Goal: Transaction & Acquisition: Purchase product/service

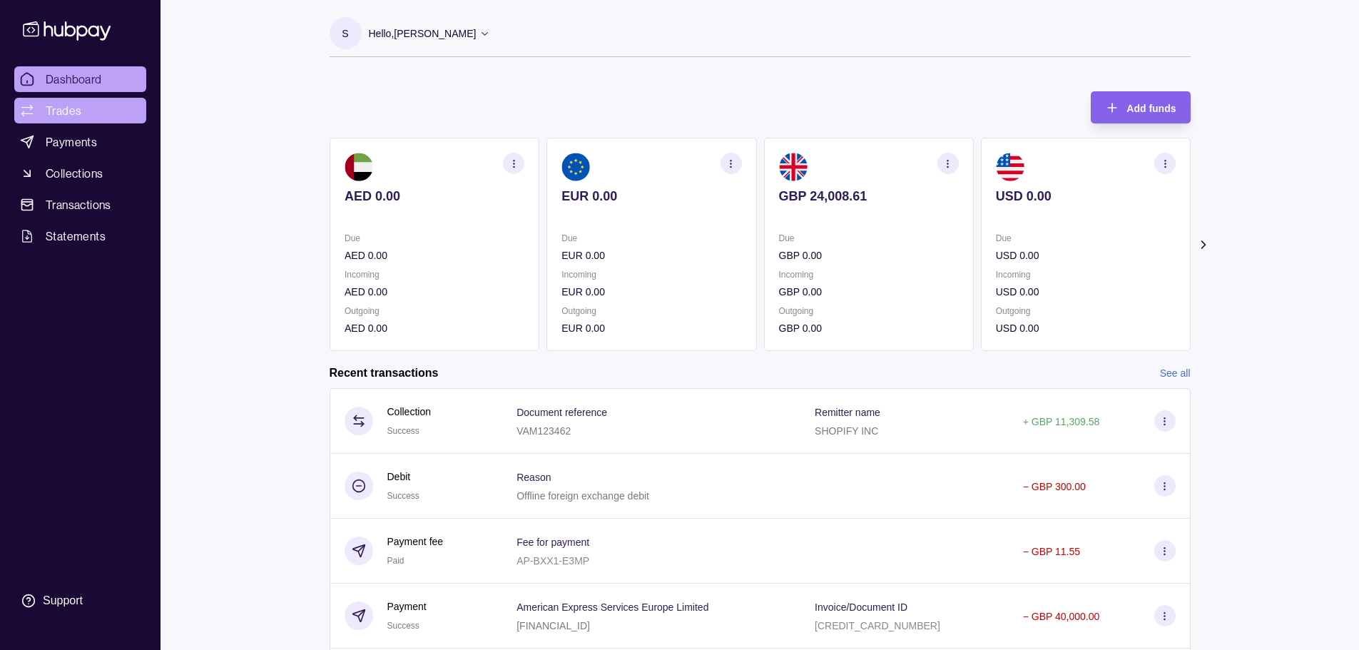
click at [94, 107] on link "Trades" at bounding box center [80, 111] width 132 height 26
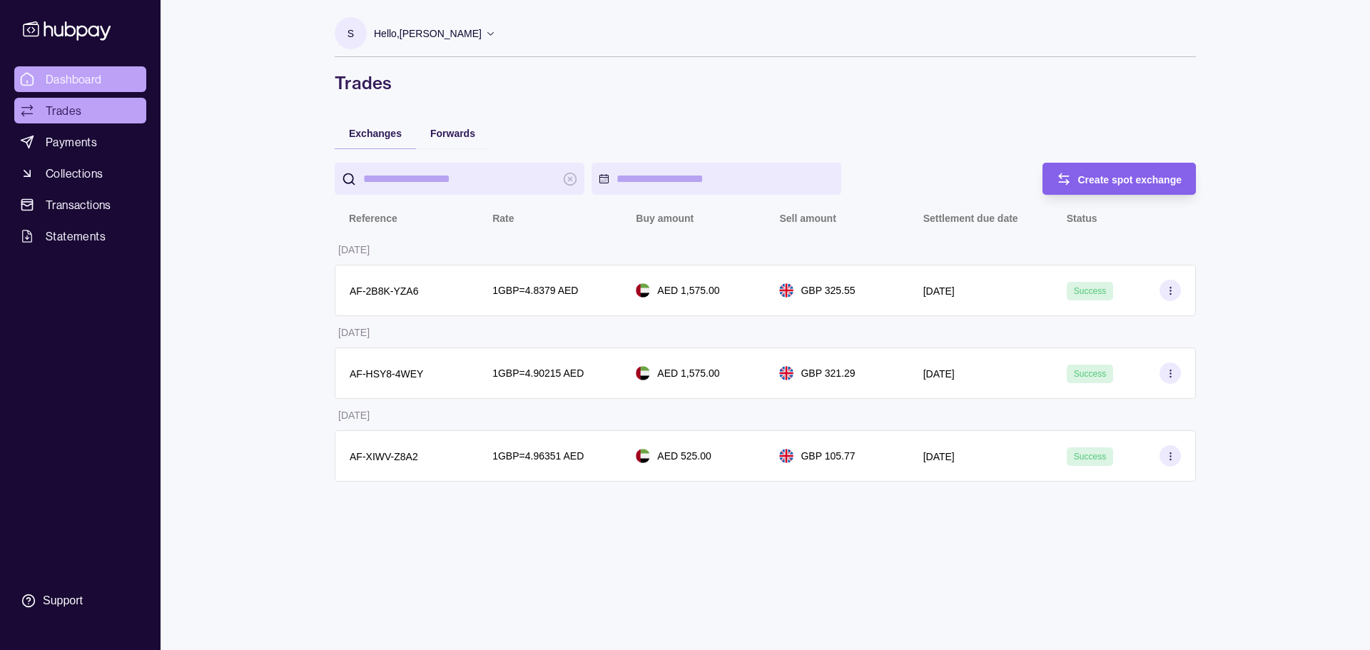
click at [93, 78] on span "Dashboard" at bounding box center [74, 79] width 56 height 17
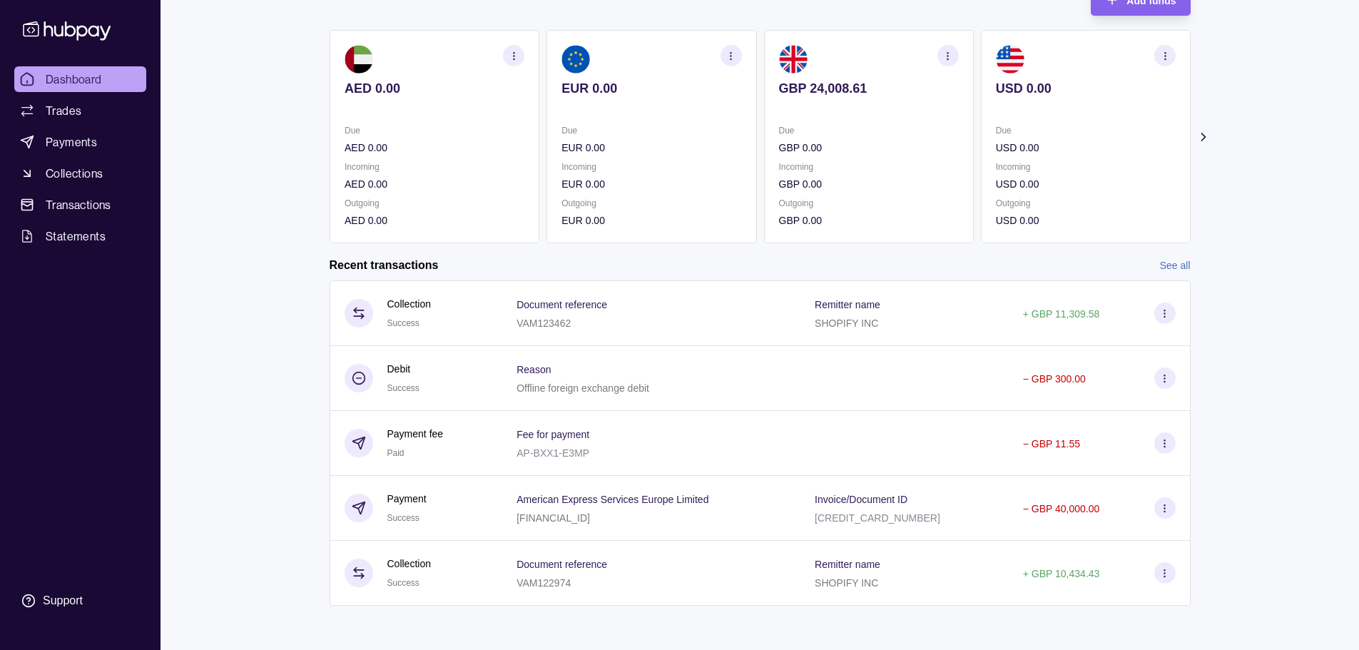
scroll to position [109, 0]
click at [683, 250] on section "Add funds AED 0.00 Due AED 0.00 Incoming AED 0.00 Outgoing AED 0.00 EUR 0.00 Du…" at bounding box center [760, 300] width 918 height 665
click at [683, 258] on link "See all" at bounding box center [1175, 264] width 31 height 16
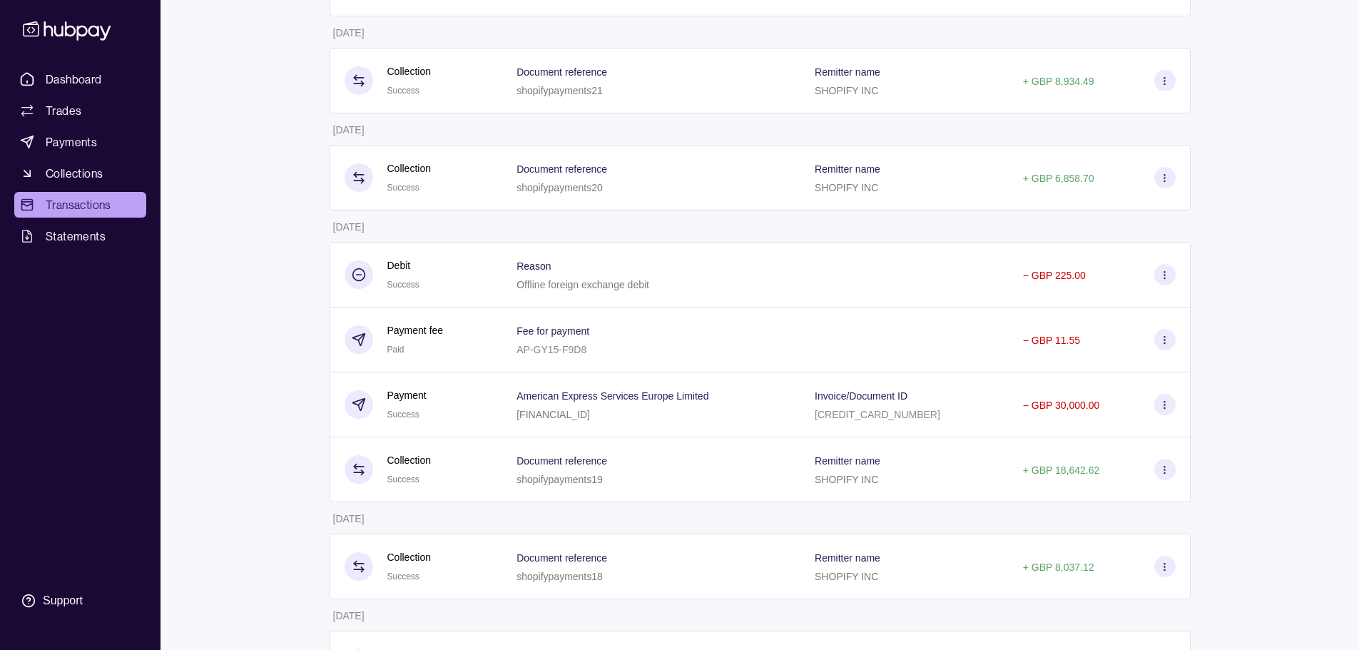
scroll to position [1510, 0]
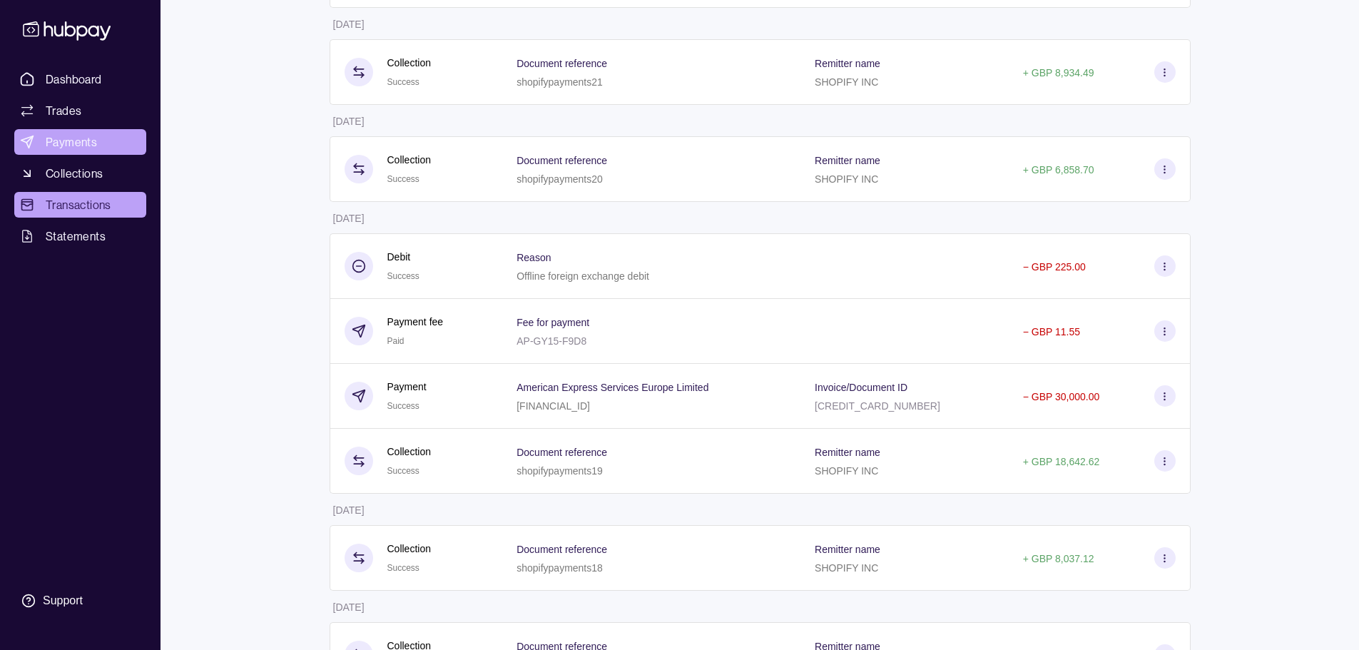
click at [94, 147] on span "Payments" at bounding box center [71, 141] width 51 height 17
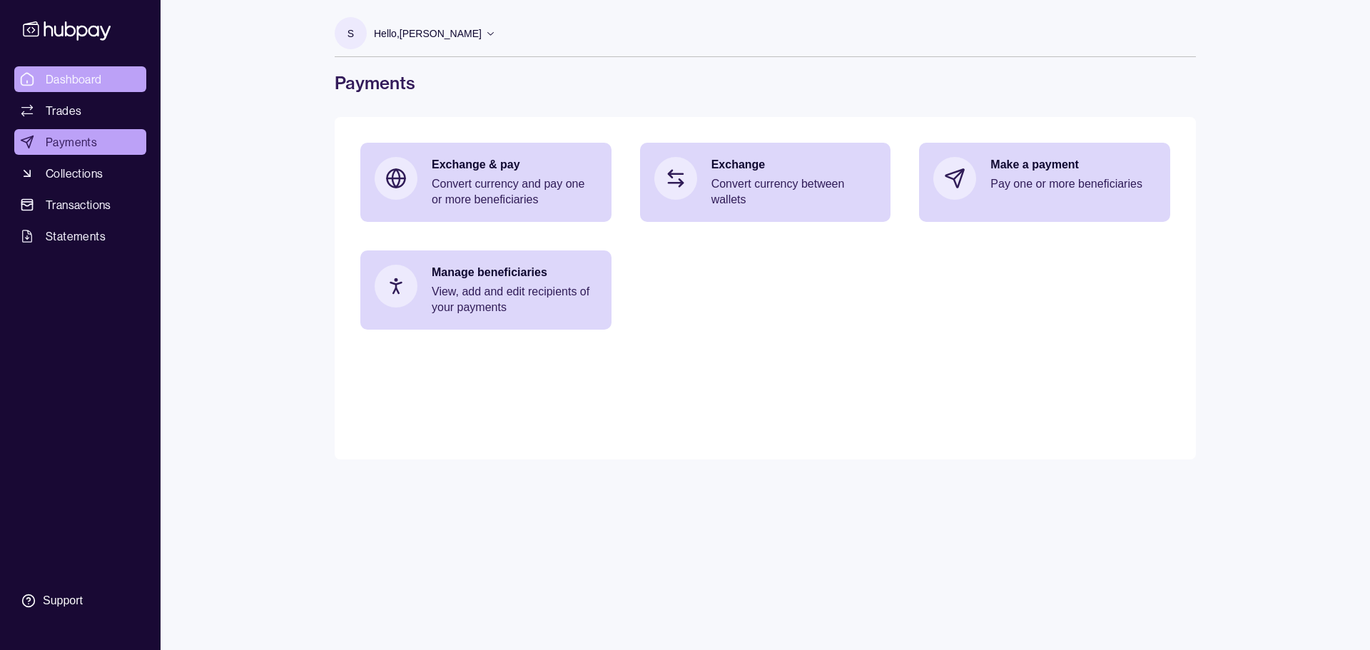
click at [88, 76] on span "Dashboard" at bounding box center [74, 79] width 56 height 17
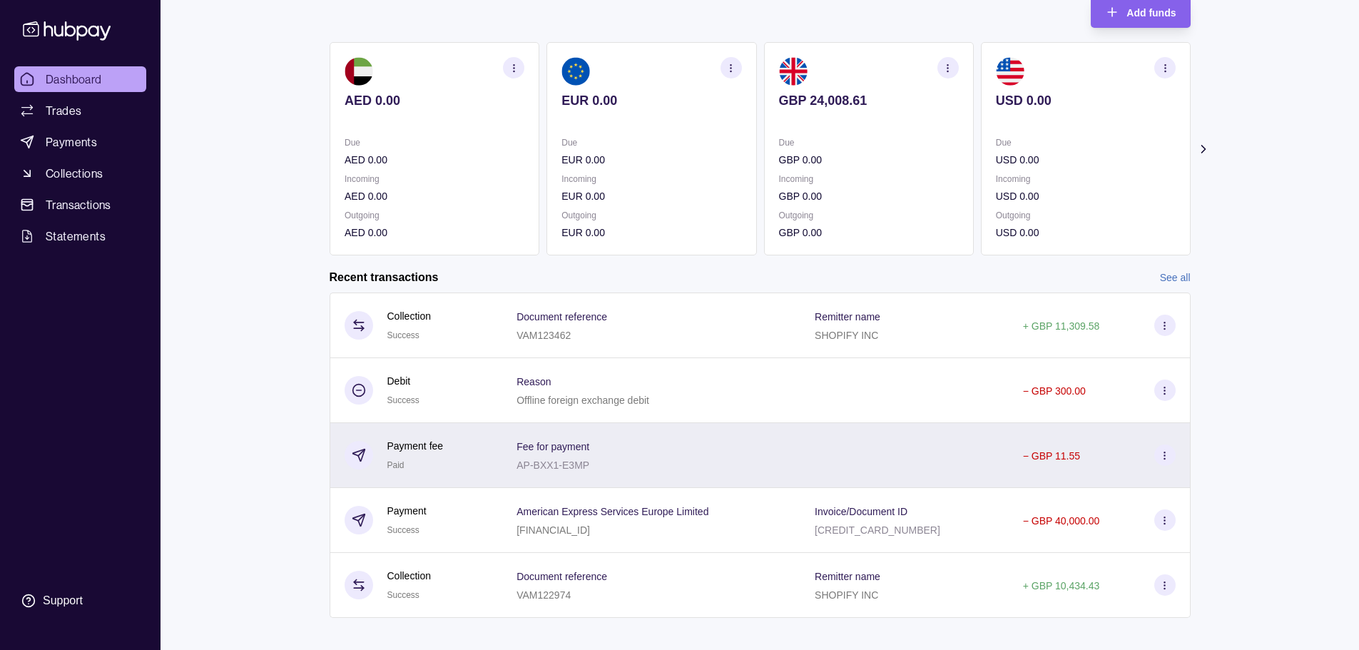
scroll to position [109, 0]
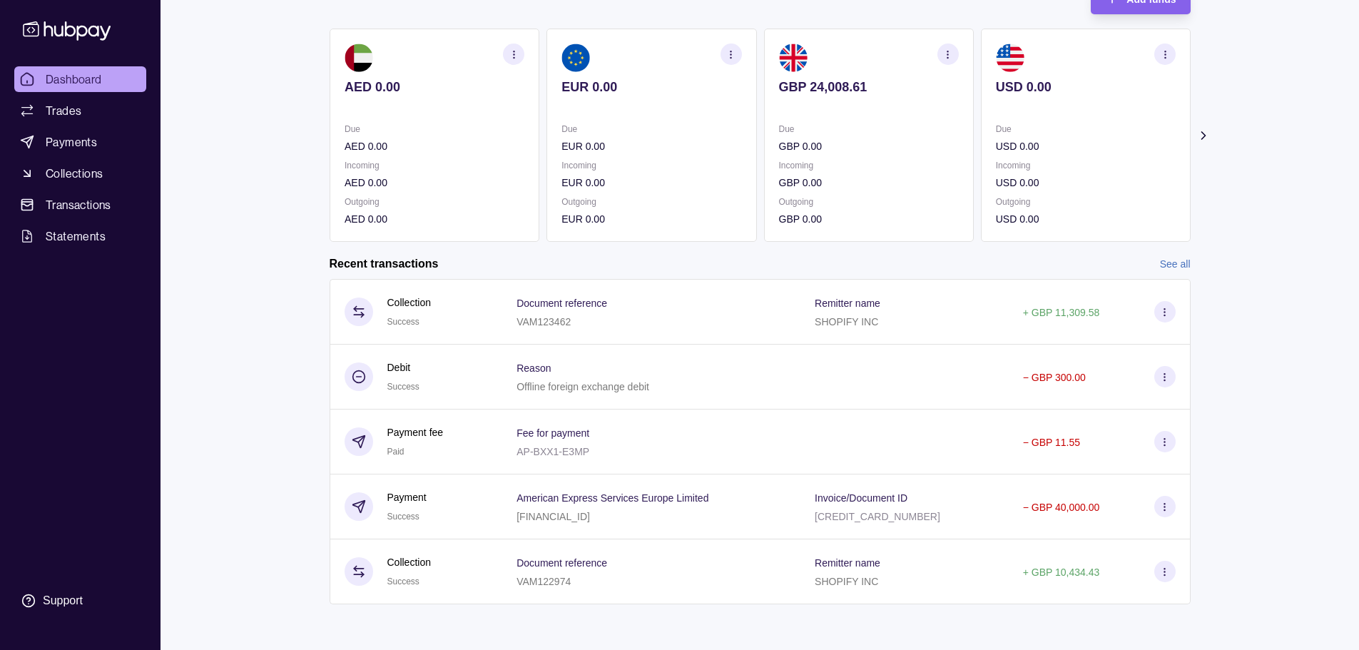
click at [683, 263] on link "See all" at bounding box center [1175, 264] width 31 height 16
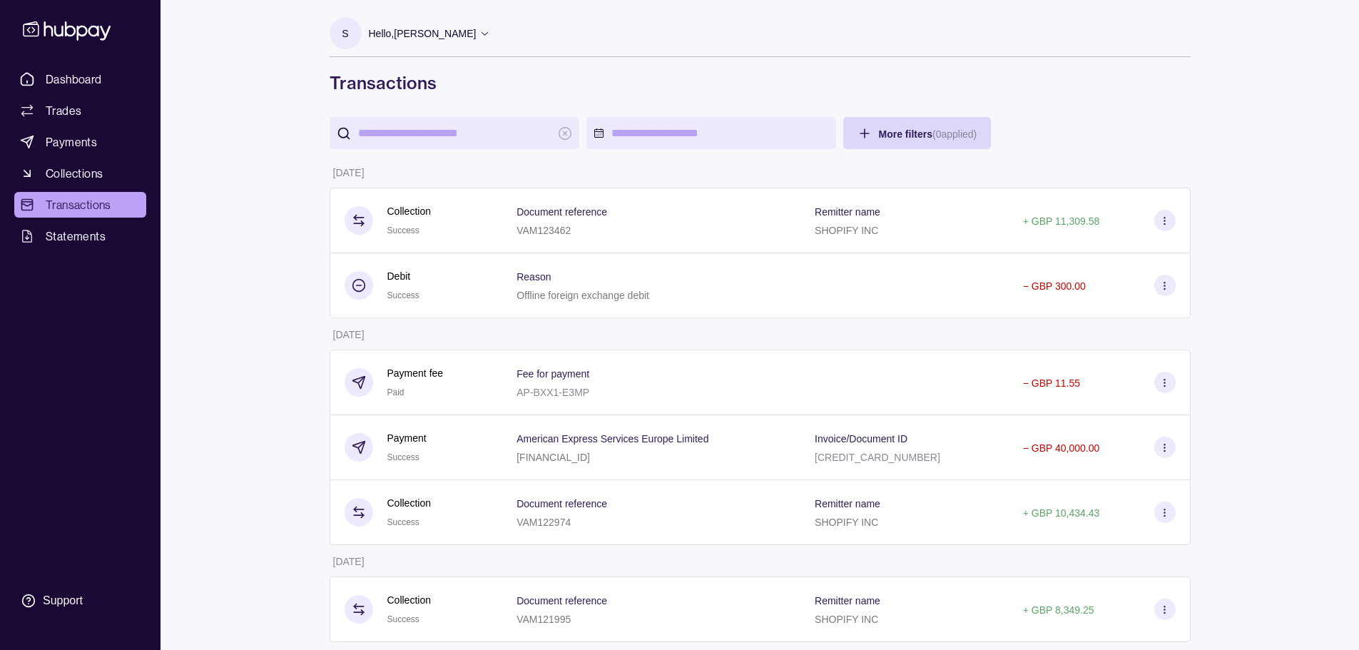
click at [91, 220] on ul "Dashboard Trades Payments Collections Transactions Statements" at bounding box center [80, 157] width 132 height 183
click at [86, 235] on span "Statements" at bounding box center [76, 236] width 60 height 17
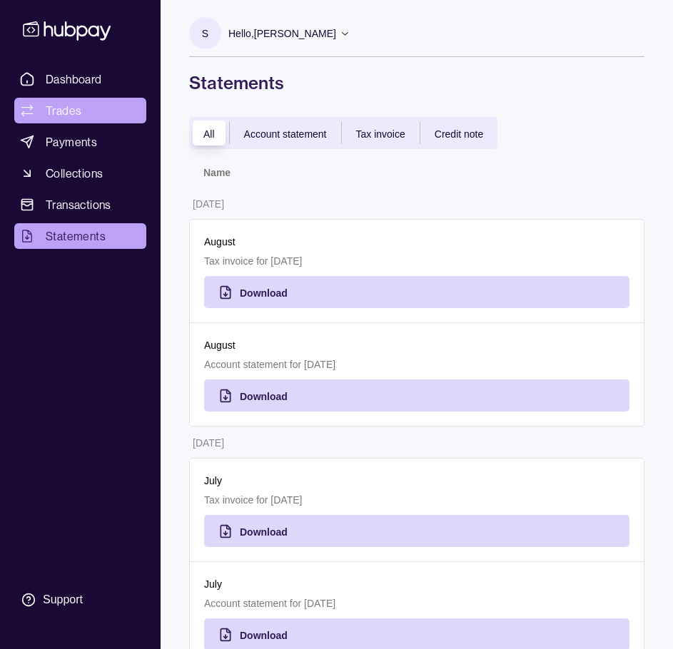
click at [89, 98] on link "Trades" at bounding box center [80, 111] width 132 height 26
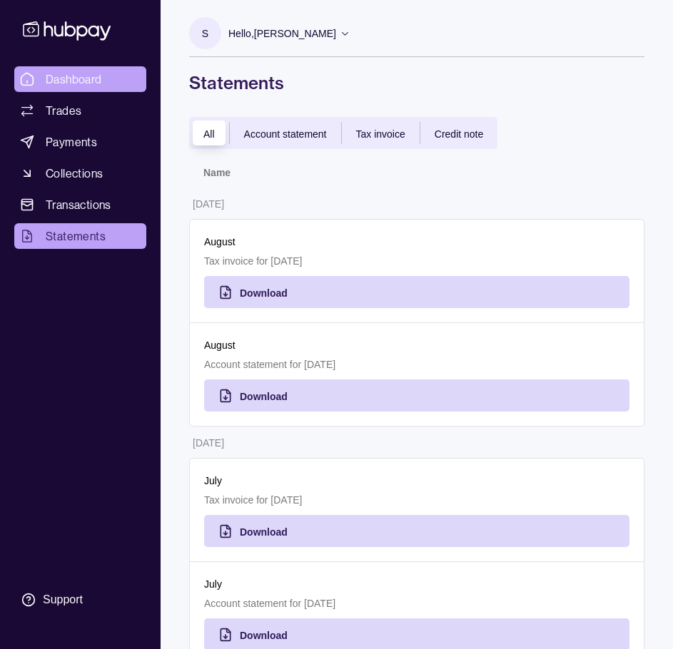
click at [81, 88] on link "Dashboard" at bounding box center [80, 79] width 132 height 26
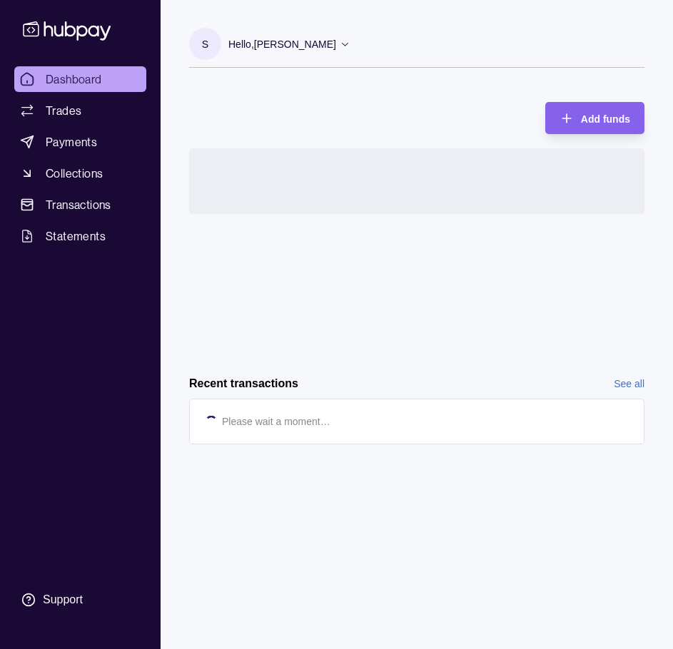
click at [61, 83] on span "Dashboard" at bounding box center [74, 79] width 56 height 17
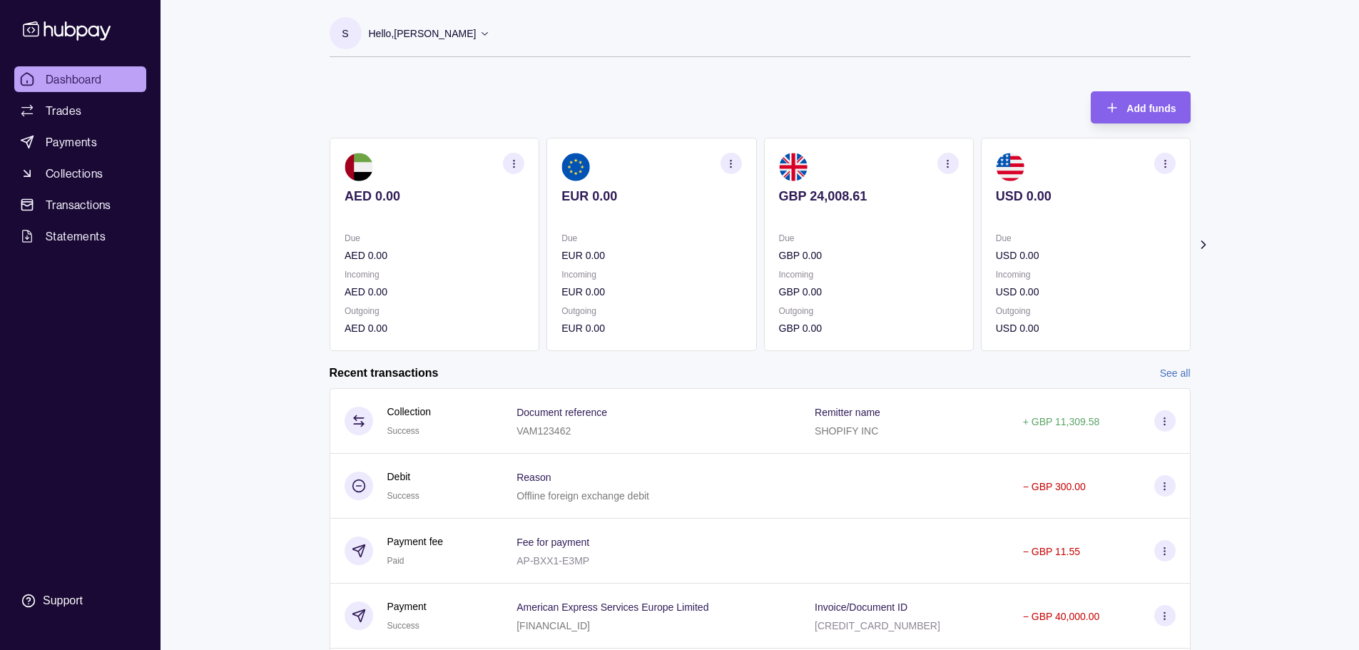
click at [683, 167] on icon "button" at bounding box center [947, 163] width 11 height 11
click at [683, 195] on link "View account details" at bounding box center [848, 199] width 91 height 16
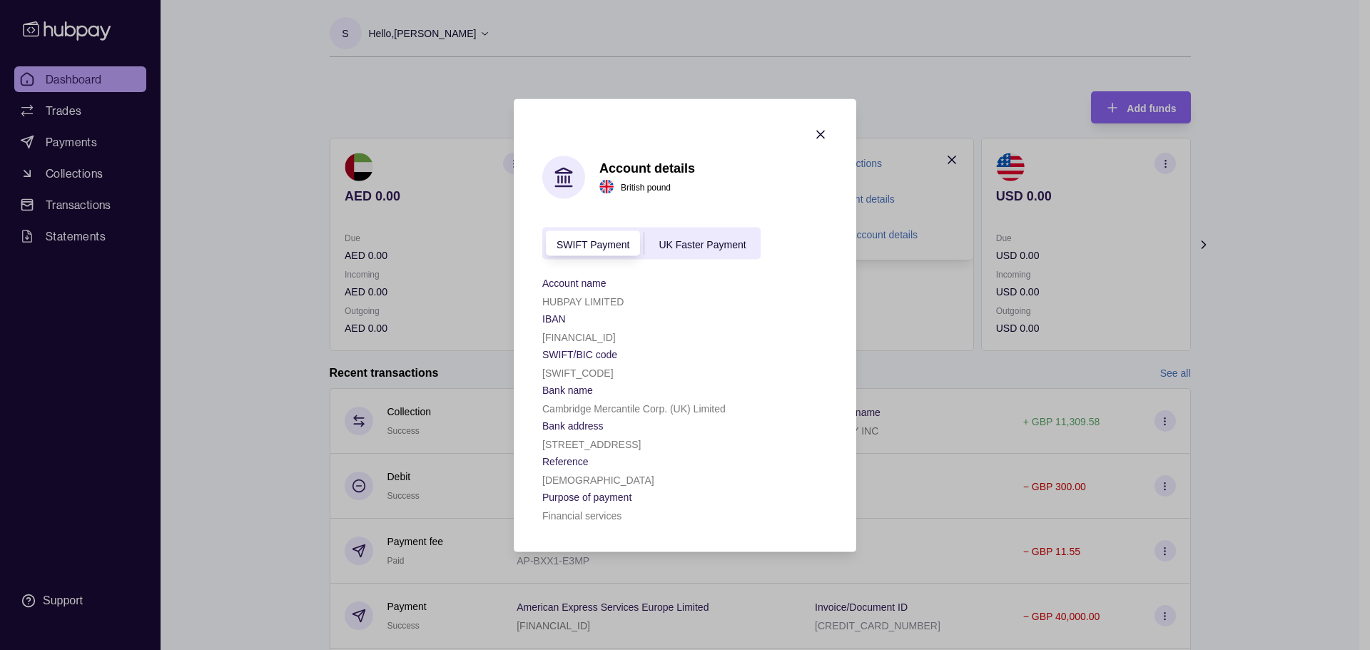
click at [683, 127] on icon "button" at bounding box center [820, 134] width 14 height 14
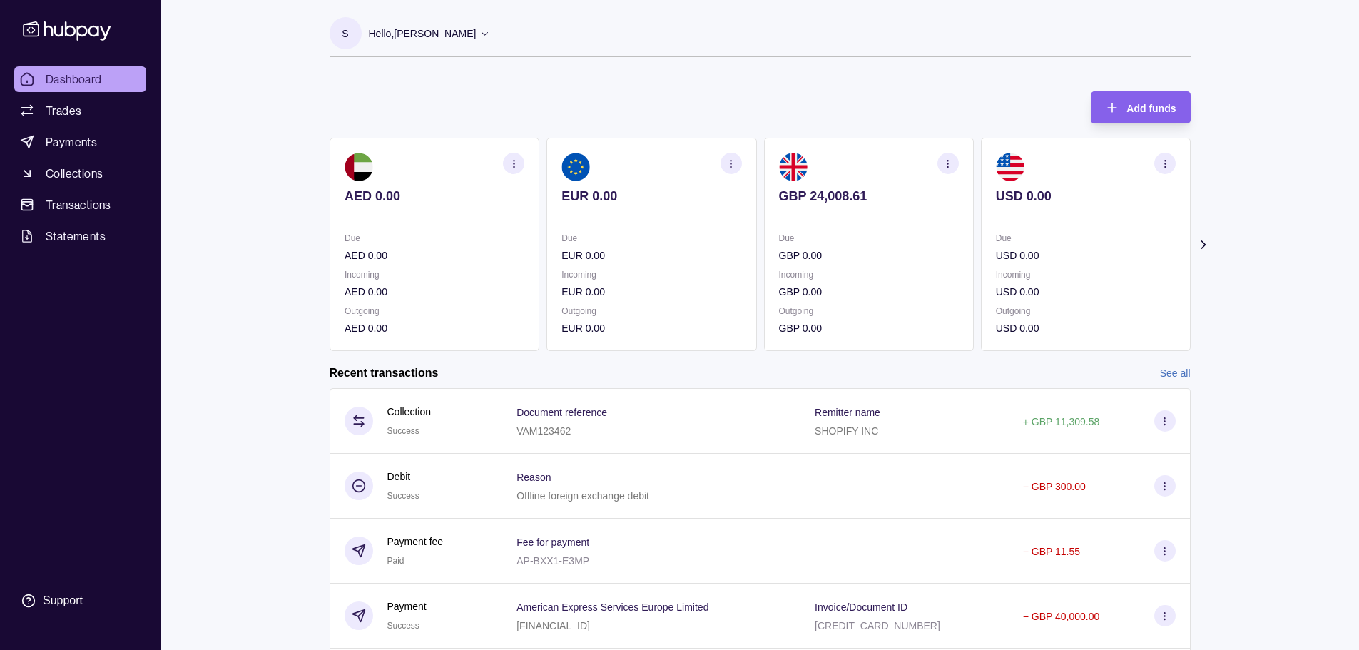
click at [683, 162] on icon "button" at bounding box center [947, 163] width 11 height 11
click at [683, 200] on link "View account details" at bounding box center [848, 199] width 91 height 16
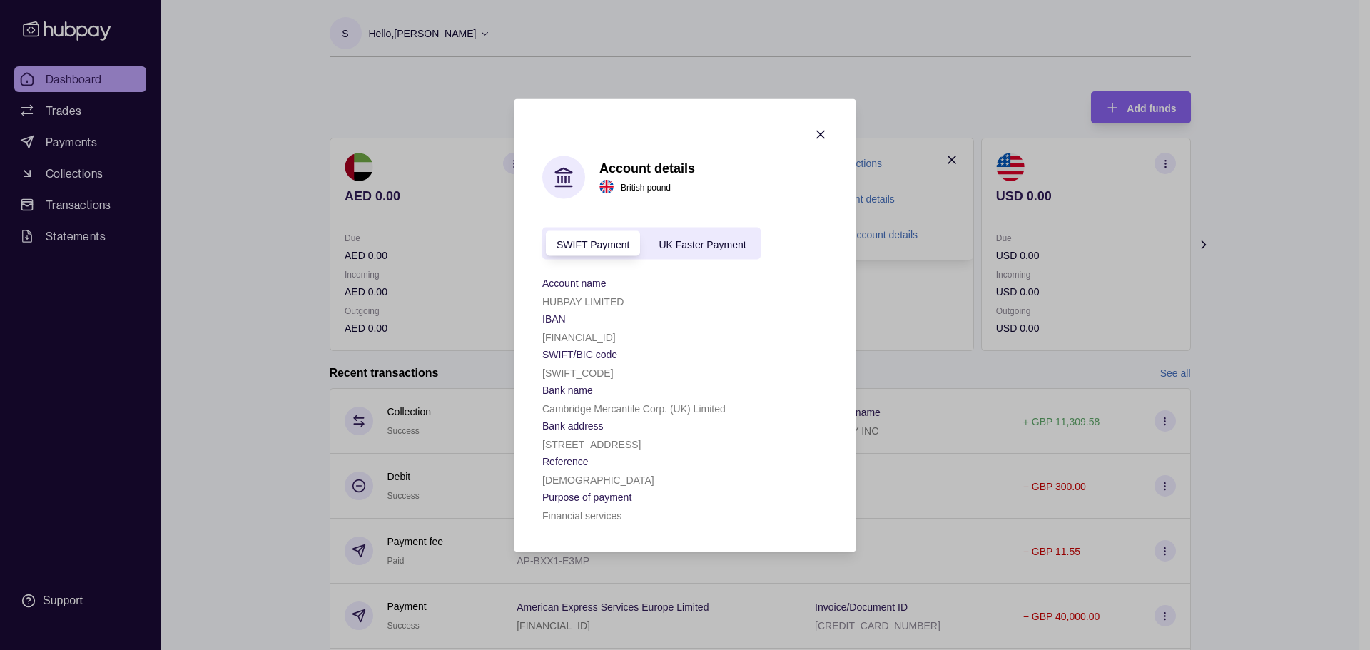
click at [683, 238] on span "UK Faster Payment" at bounding box center [701, 243] width 87 height 11
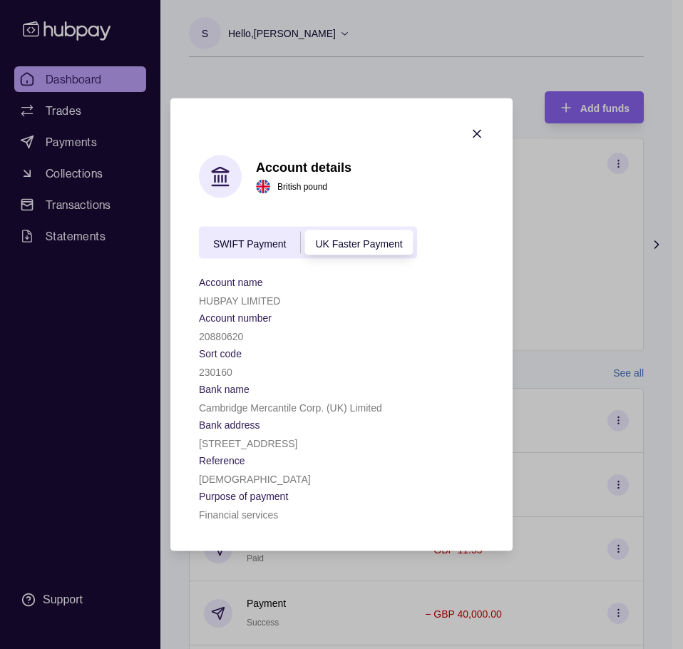
click at [476, 127] on icon "button" at bounding box center [477, 134] width 14 height 14
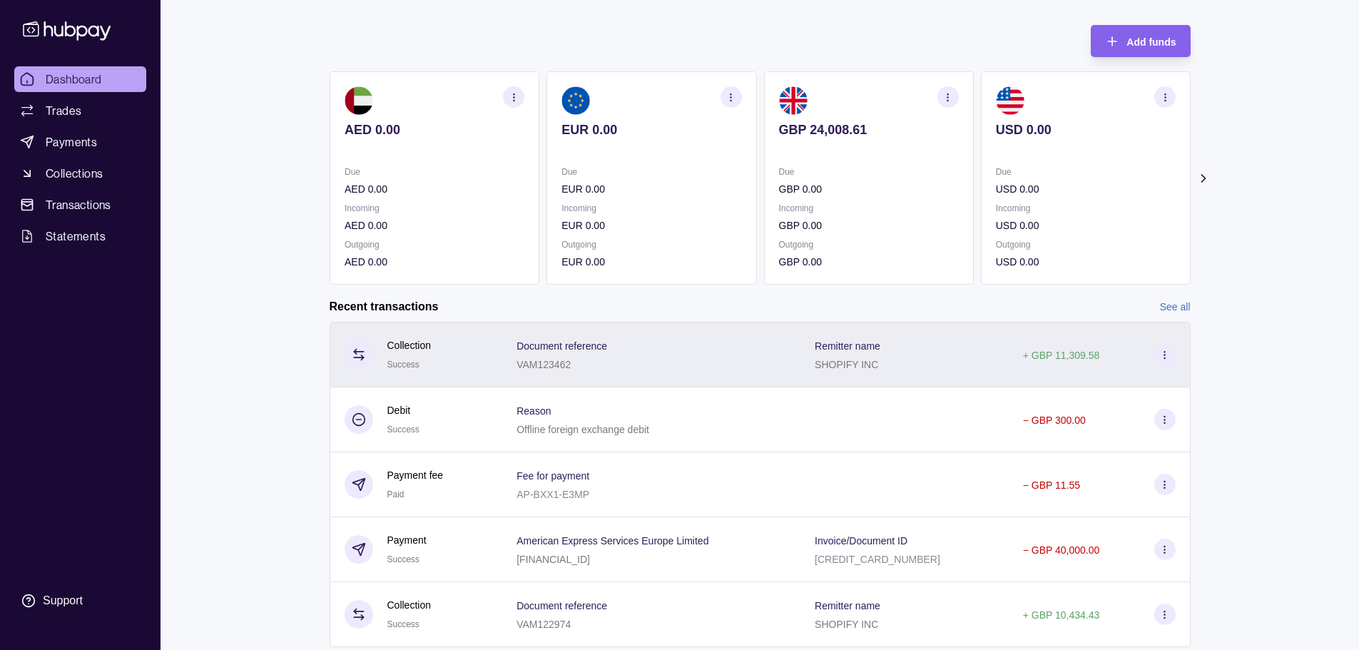
scroll to position [109, 0]
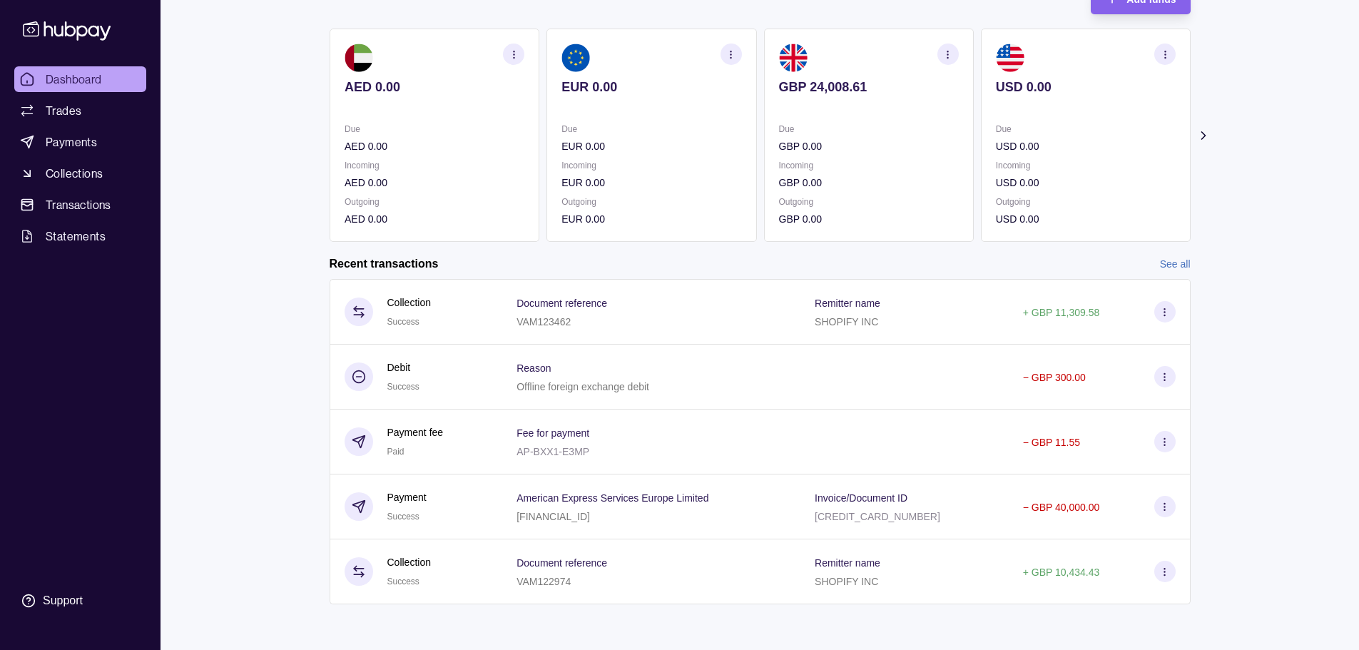
click at [683, 260] on link "See all" at bounding box center [1175, 264] width 31 height 16
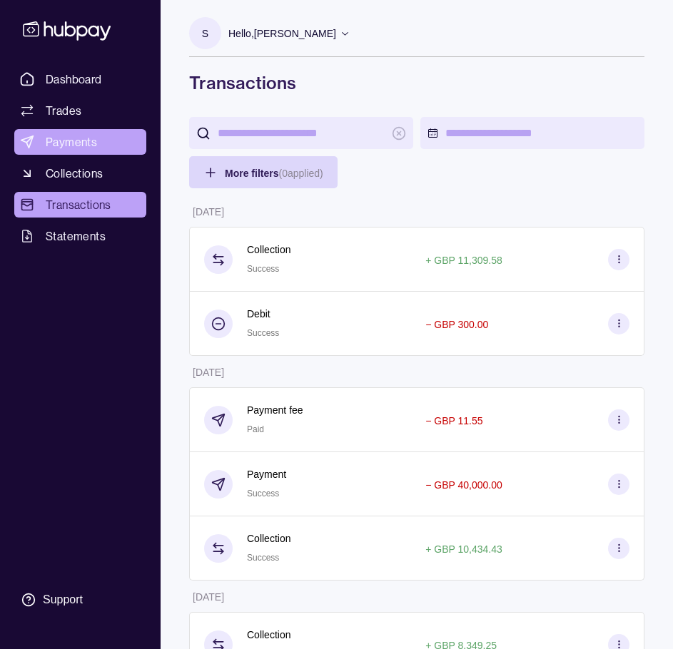
click at [81, 142] on span "Payments" at bounding box center [71, 141] width 51 height 17
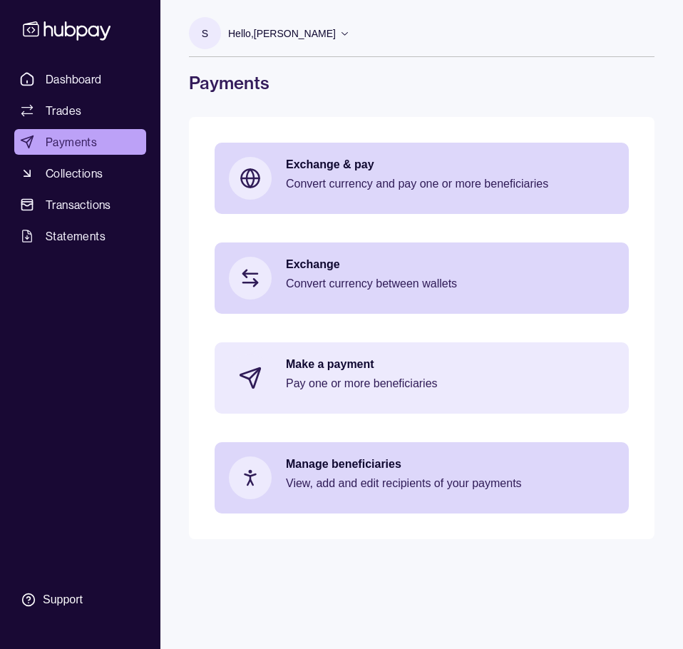
click at [360, 380] on p "Pay one or more beneficiaries" at bounding box center [450, 384] width 329 height 16
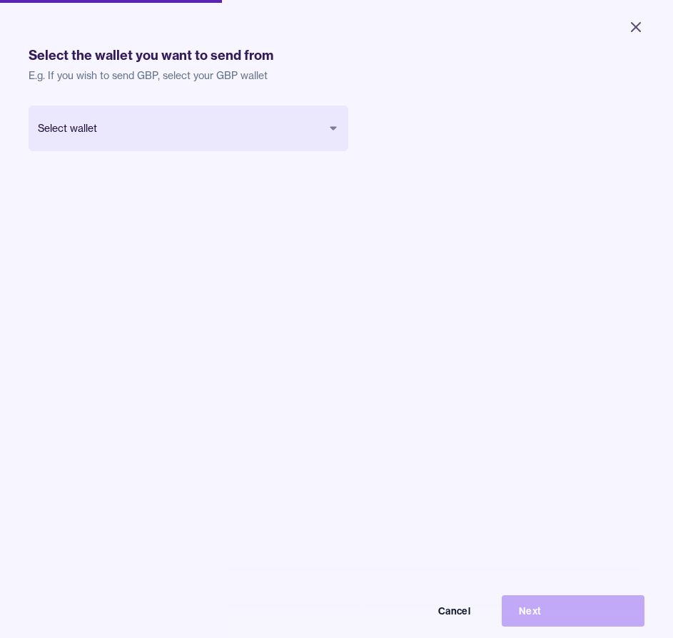
click at [255, 138] on body "Close Make a payment Select wallet Payments Confirmation Support Select the wal…" at bounding box center [336, 319] width 673 height 638
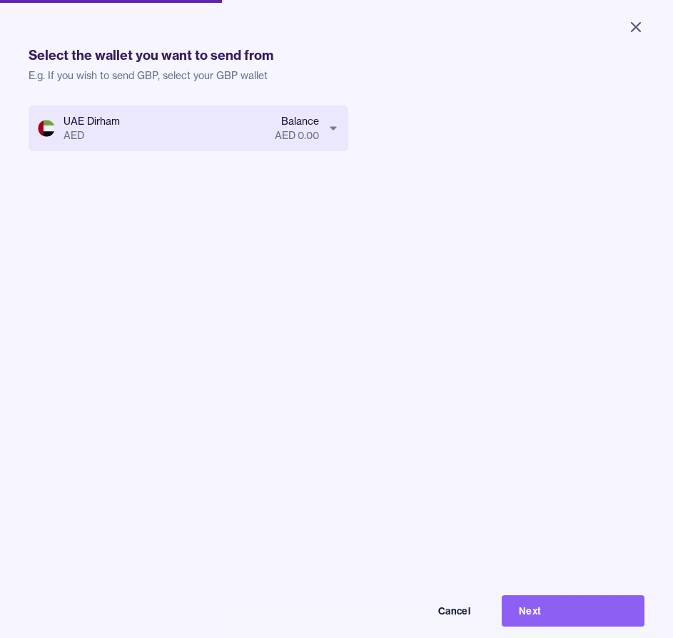
drag, startPoint x: 557, startPoint y: 629, endPoint x: 278, endPoint y: 101, distance: 597.4
click at [327, 171] on div "UAE Dirham AED Balance AED 0.00 Cancel Next" at bounding box center [189, 151] width 320 height 91
click at [273, 93] on div "Select the wallet you want to send from E.g. If you wish to send GBP, select yo…" at bounding box center [337, 385] width 616 height 718
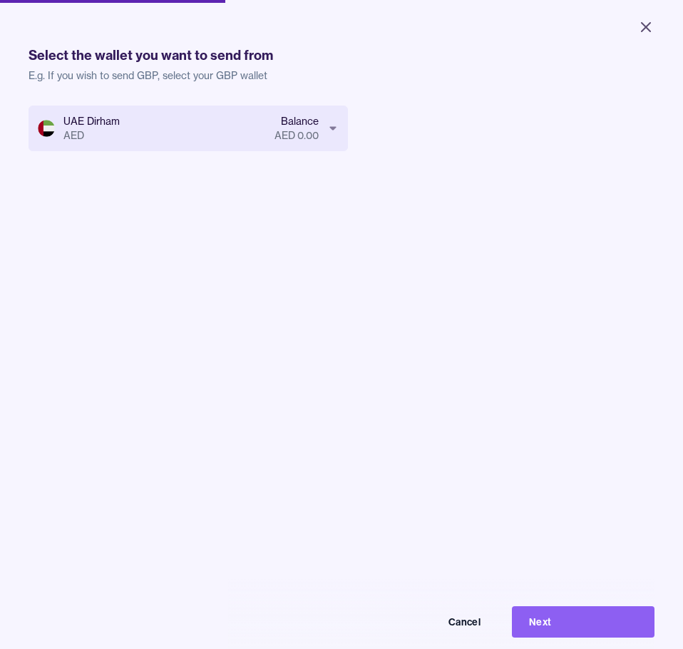
click at [253, 125] on body "Close Make a payment Select wallet Payments Confirmation Support Select the wal…" at bounding box center [341, 324] width 683 height 649
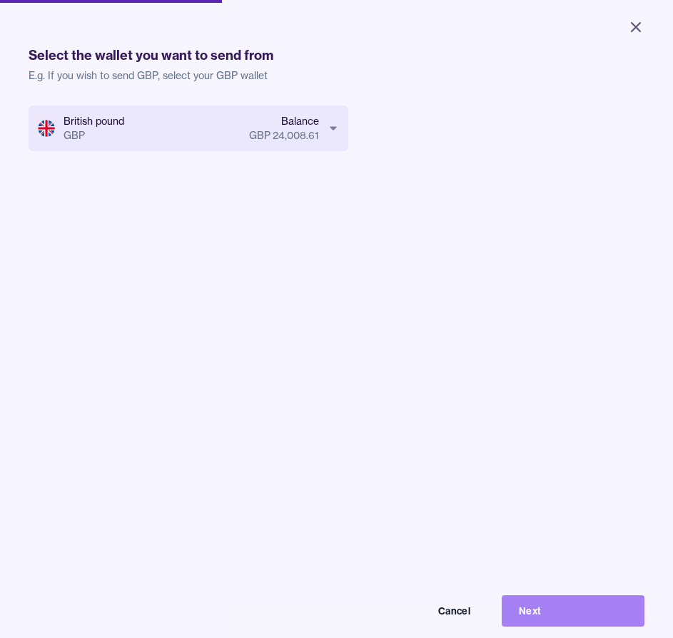
click at [544, 617] on button "Next" at bounding box center [573, 611] width 143 height 31
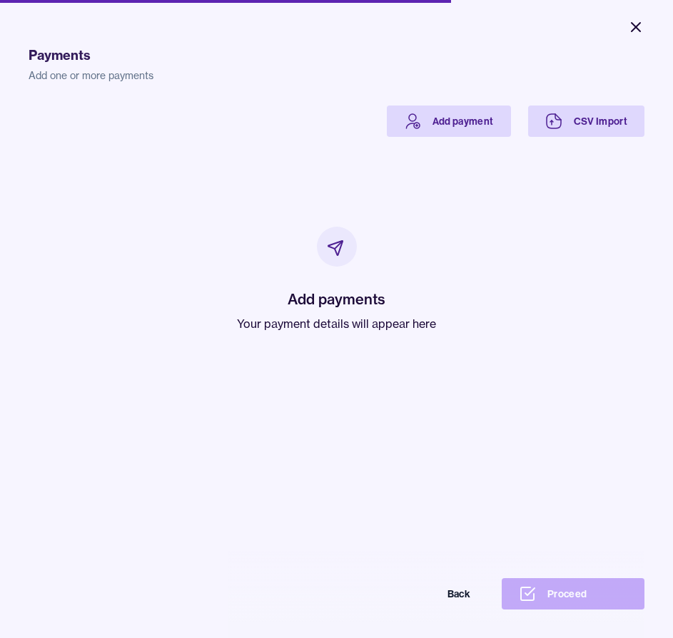
click at [630, 31] on icon "Close" at bounding box center [635, 27] width 17 height 17
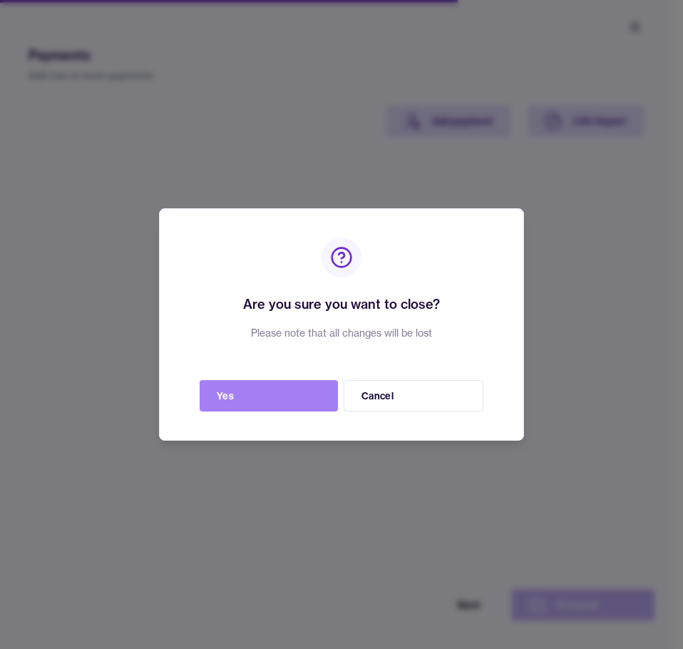
click at [285, 397] on button "Yes" at bounding box center [269, 395] width 138 height 31
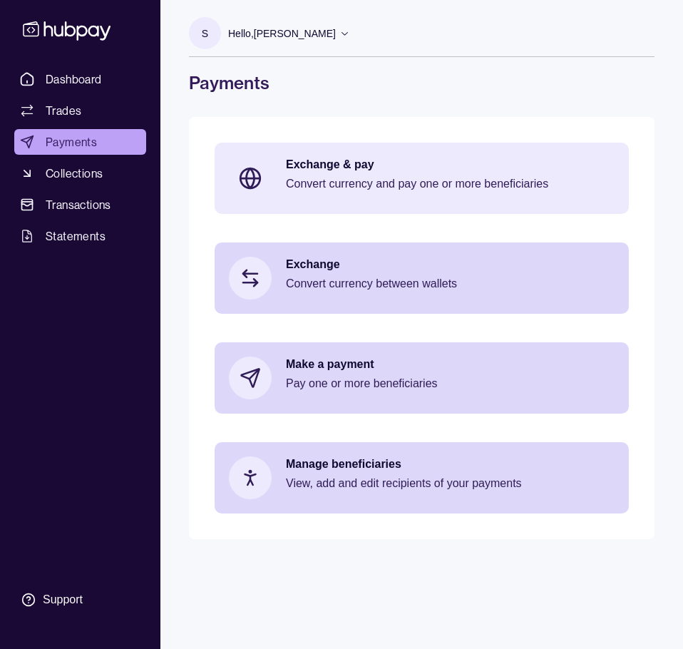
click at [347, 183] on p "Convert currency and pay one or more beneficiaries" at bounding box center [450, 184] width 329 height 16
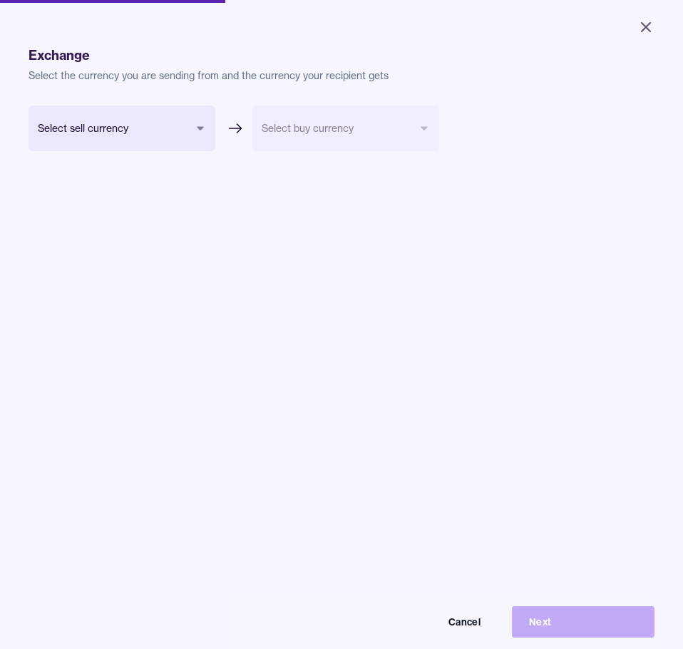
click at [192, 140] on body "Close Exchange & pay Exchange Payments Confirmation Support Exchange Select the…" at bounding box center [341, 324] width 683 height 649
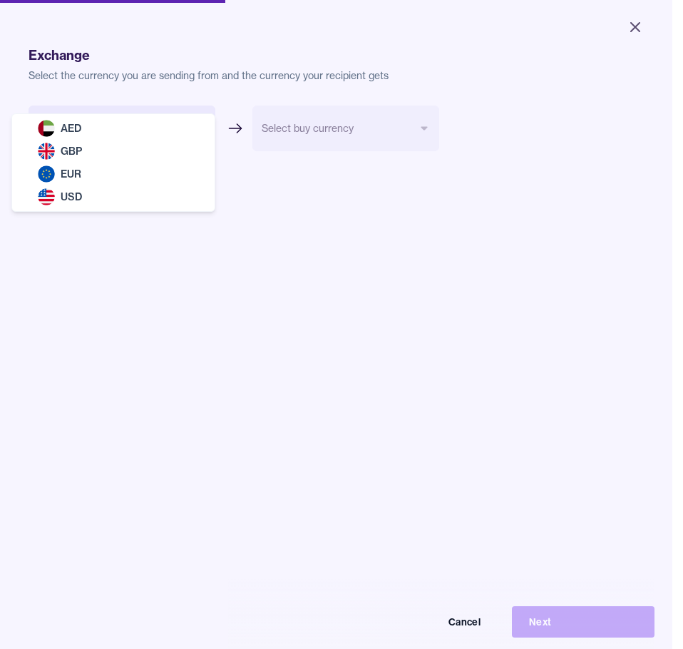
select select "***"
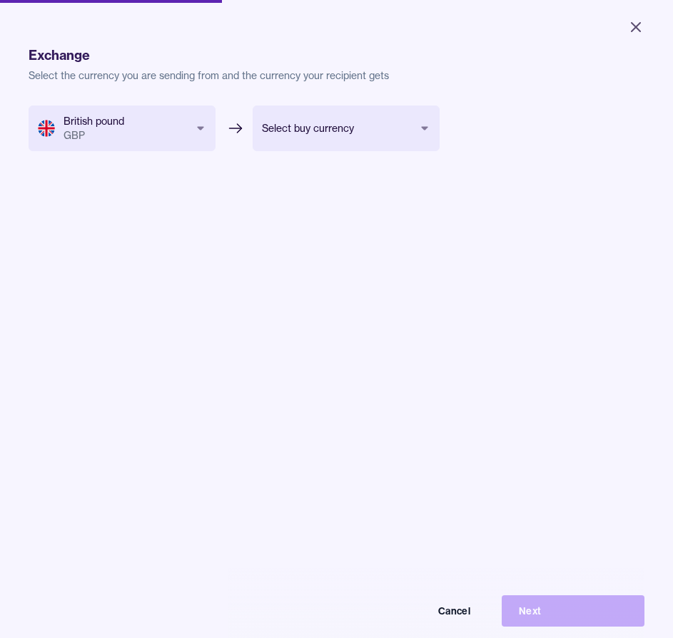
click at [337, 141] on body "Close Exchange & pay Exchange Payments Confirmation Support Exchange Select the…" at bounding box center [336, 319] width 673 height 638
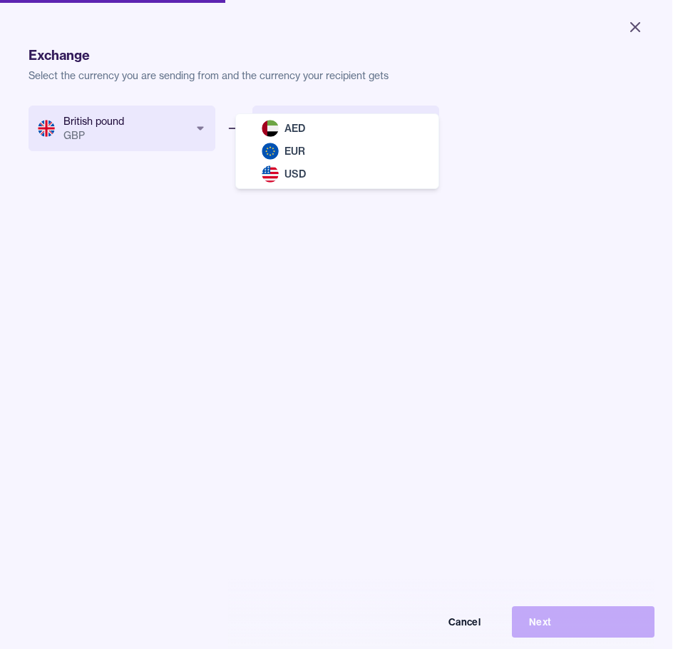
select select "***"
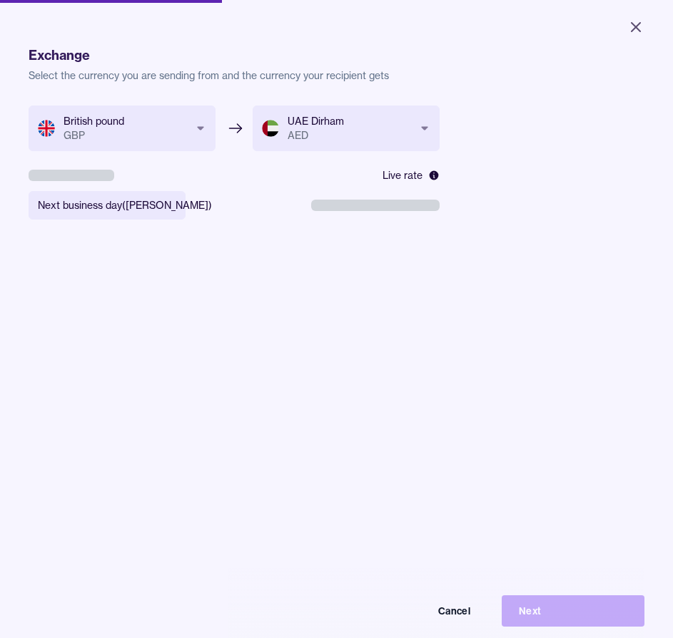
click at [601, 622] on div "Cancel Next" at bounding box center [337, 611] width 616 height 31
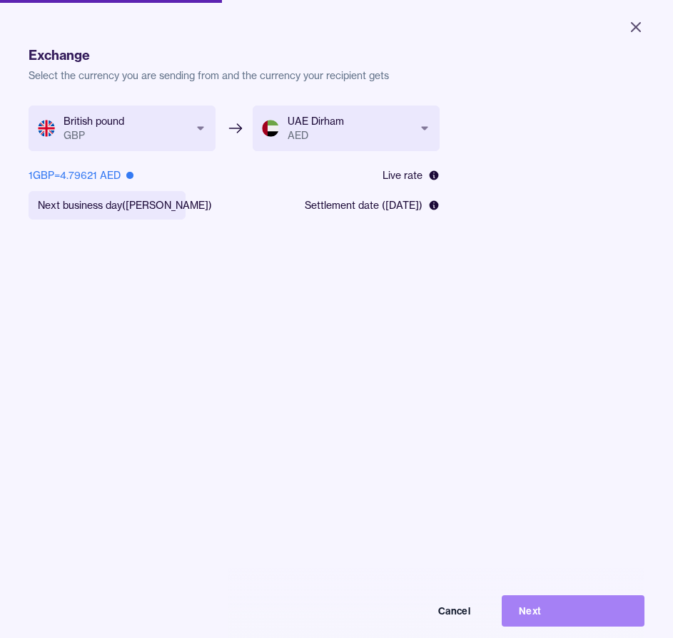
click at [586, 615] on button "Next" at bounding box center [573, 611] width 143 height 31
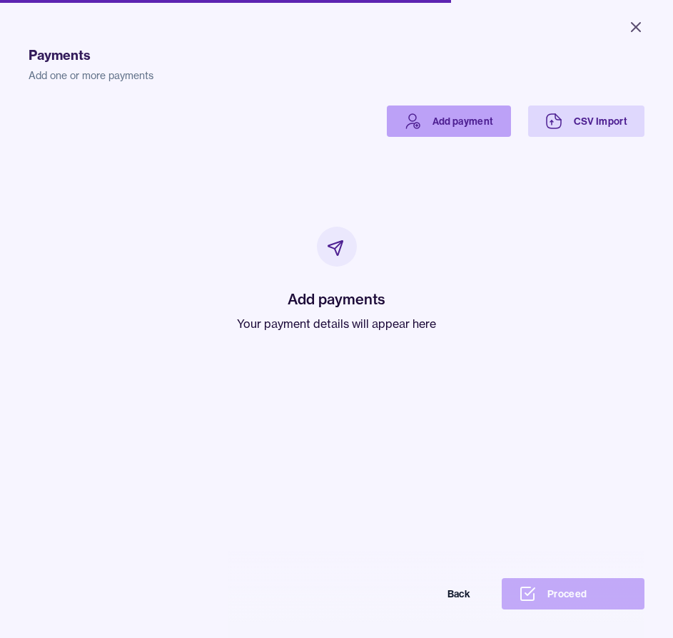
click at [430, 126] on link "Add payment" at bounding box center [449, 121] width 124 height 31
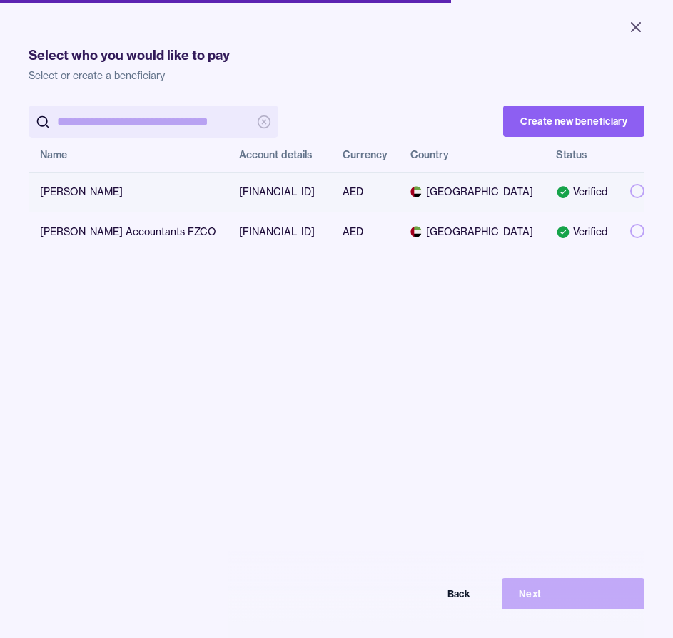
click at [630, 197] on button "button" at bounding box center [637, 191] width 14 height 14
click at [576, 606] on button "Next" at bounding box center [573, 594] width 143 height 31
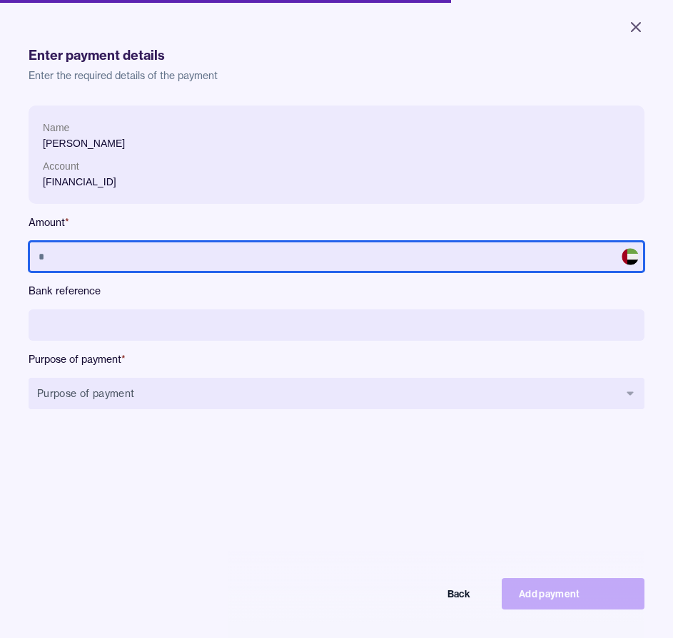
click at [224, 245] on input "text" at bounding box center [337, 256] width 616 height 31
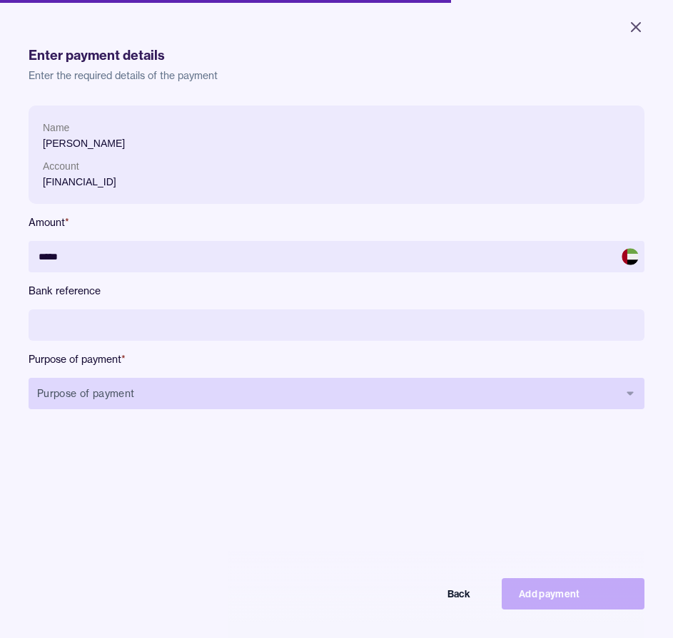
click at [134, 393] on button "Purpose of payment" at bounding box center [337, 393] width 616 height 31
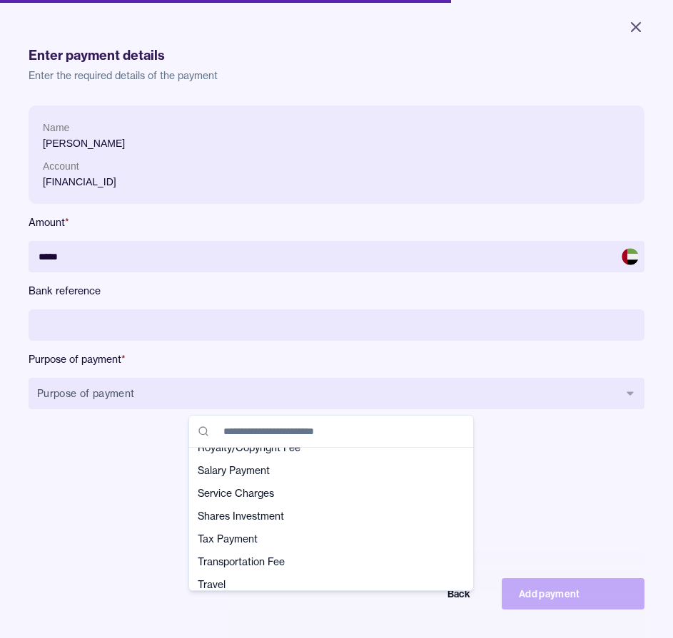
scroll to position [457, 0]
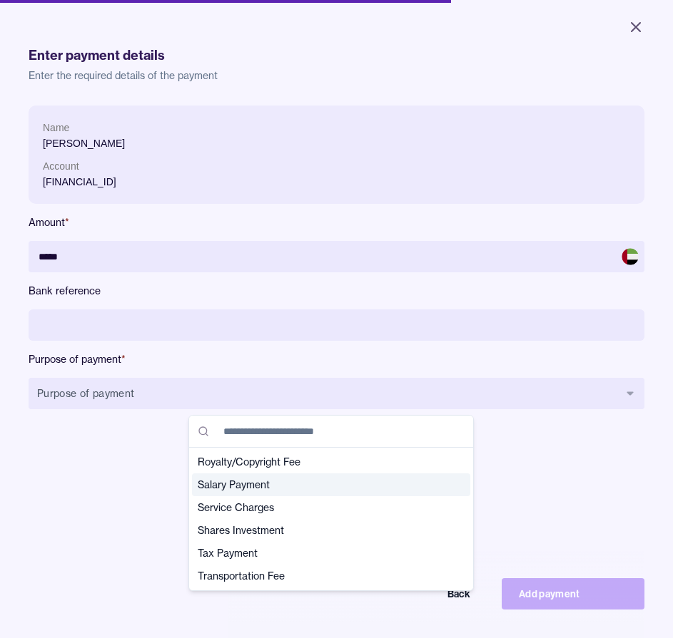
click at [312, 485] on span "Salary Payment" at bounding box center [323, 485] width 250 height 14
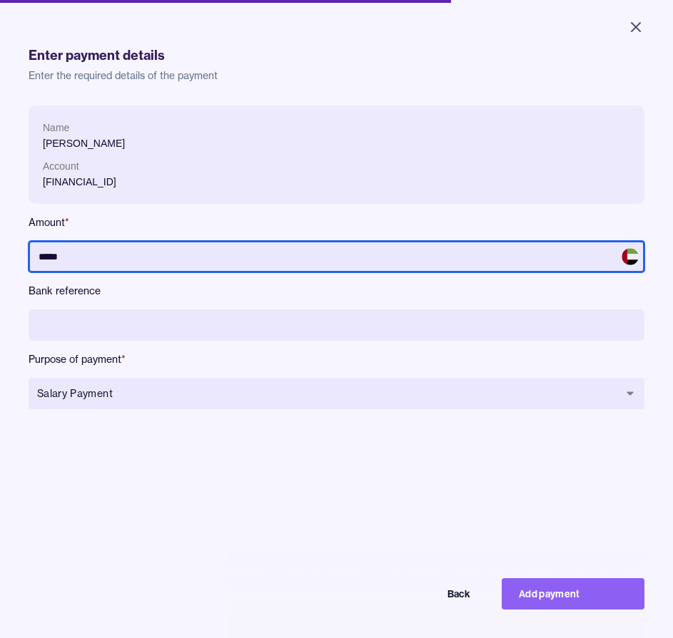
click at [83, 258] on input "*****" at bounding box center [337, 256] width 616 height 31
drag, startPoint x: 71, startPoint y: 258, endPoint x: 1, endPoint y: 250, distance: 70.3
click at [6, 251] on div "Enter payment details Enter the required details of the payment Name [PERSON_NA…" at bounding box center [336, 380] width 673 height 761
type input "*****"
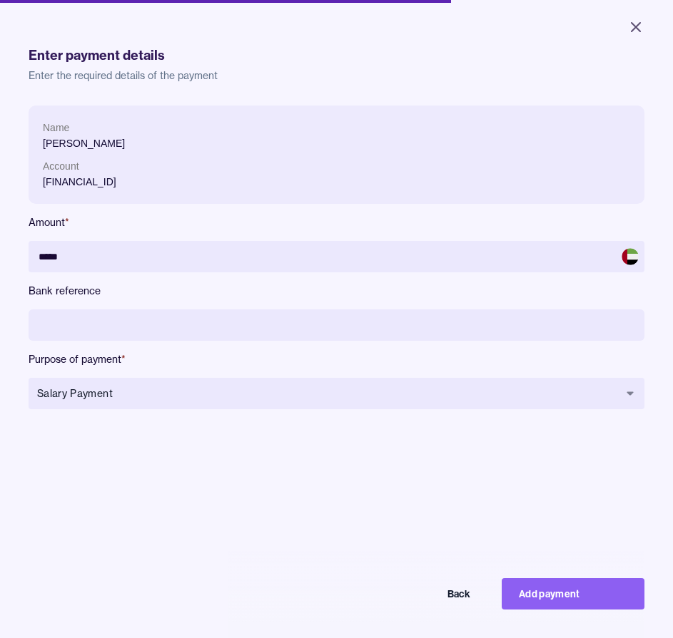
drag, startPoint x: 190, startPoint y: 181, endPoint x: 151, endPoint y: 180, distance: 38.5
click at [151, 180] on p "[FINANCIAL_ID]" at bounding box center [336, 182] width 587 height 16
click at [125, 326] on input at bounding box center [337, 325] width 616 height 31
click at [126, 327] on input at bounding box center [337, 325] width 616 height 31
type input "*"
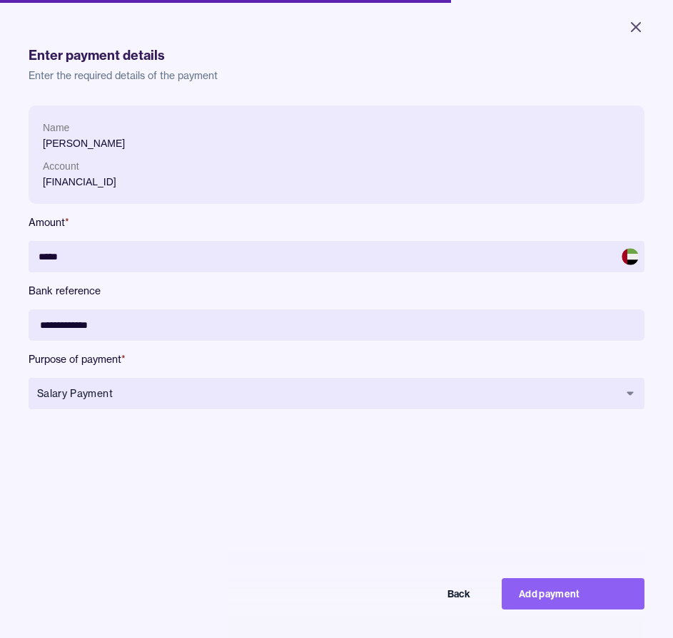
type input "**********"
click at [575, 604] on button "Add payment" at bounding box center [573, 594] width 143 height 31
type input "****"
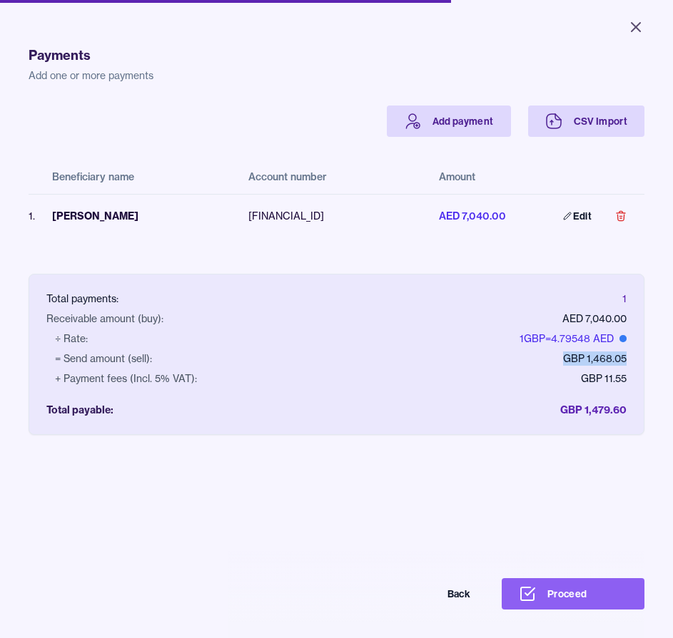
drag, startPoint x: 617, startPoint y: 358, endPoint x: 555, endPoint y: 357, distance: 62.1
click at [555, 357] on div "Total payments: 1 Receivable amount (buy): AED 7,040.00 ÷ Rate: 1 GBP = 4.79548…" at bounding box center [336, 363] width 614 height 143
drag, startPoint x: 616, startPoint y: 321, endPoint x: 574, endPoint y: 322, distance: 42.1
click at [574, 322] on div "Total payments: 1 Receivable amount (buy): AED 7,040.00 ÷ Rate: 1 GBP = 4.79548…" at bounding box center [336, 363] width 614 height 143
click at [612, 325] on div "AED 7,040.00" at bounding box center [594, 319] width 64 height 14
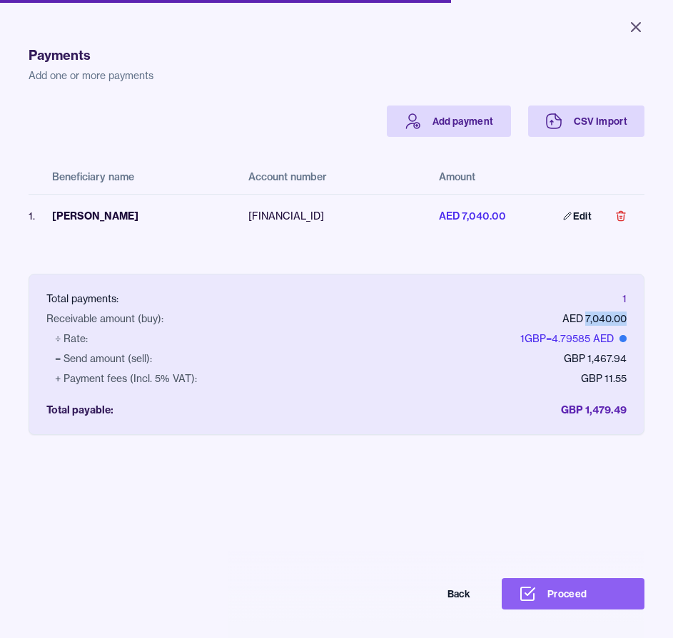
drag, startPoint x: 616, startPoint y: 319, endPoint x: 576, endPoint y: 322, distance: 40.8
click at [576, 322] on div "Total payments: 1 Receivable amount (buy): AED 7,040.00 ÷ Rate: 1 GBP = 4.79585…" at bounding box center [336, 363] width 614 height 143
drag, startPoint x: 621, startPoint y: 417, endPoint x: 570, endPoint y: 414, distance: 50.7
click at [570, 414] on div "Total payments: 1 Receivable amount (buy): AED 7,040.00 ÷ Rate: 1 GBP = 4.79513…" at bounding box center [336, 363] width 614 height 143
click at [616, 410] on div "Total payments: 1 Receivable amount (buy): AED 7,040.00 ÷ Rate: 1 GBP = 4.79513…" at bounding box center [336, 363] width 614 height 143
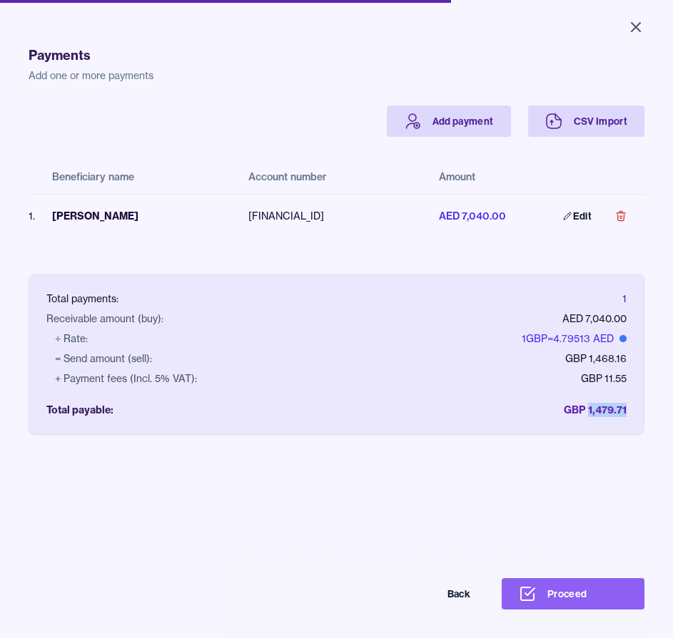
drag, startPoint x: 621, startPoint y: 407, endPoint x: 577, endPoint y: 409, distance: 43.5
click at [577, 409] on div "Total payments: 1 Receivable amount (buy): AED 7,040.00 ÷ Rate: 1 GBP = 4.79513…" at bounding box center [336, 363] width 614 height 143
click at [581, 607] on button "Proceed" at bounding box center [573, 594] width 143 height 31
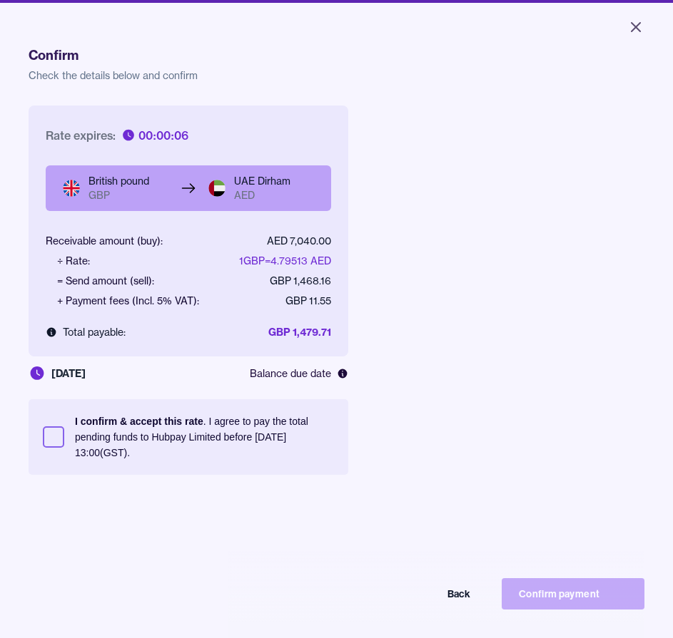
click at [58, 438] on button "I confirm & accept this rate . I agree to pay the total pending funds to Hubpay…" at bounding box center [53, 437] width 21 height 21
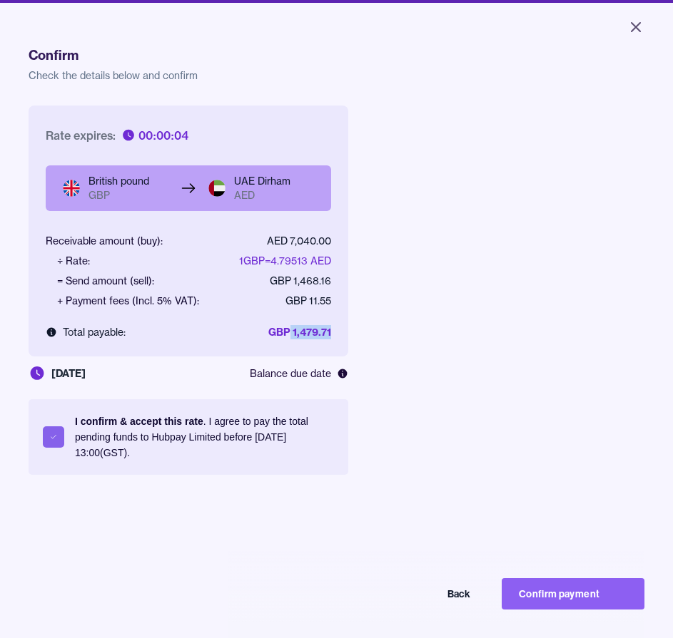
drag, startPoint x: 338, startPoint y: 333, endPoint x: 290, endPoint y: 330, distance: 48.6
click at [290, 330] on div "British pound GBP UAE Dirham AED Receivable amount (buy): AED 7,040.00 ÷ Rate: …" at bounding box center [189, 261] width 320 height 191
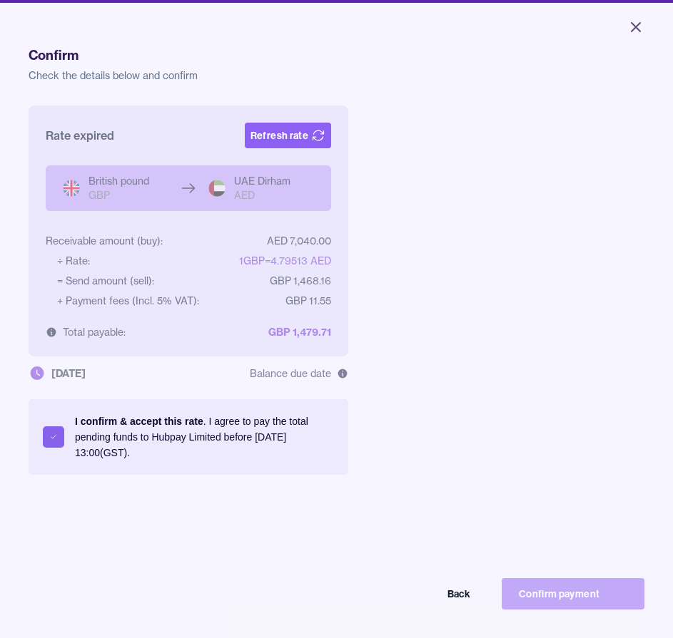
click at [544, 601] on div "Back Confirm payment" at bounding box center [337, 594] width 616 height 31
click at [59, 432] on button "I confirm & accept this rate . I agree to pay the total pending funds to Hubpay…" at bounding box center [53, 437] width 21 height 21
click at [52, 433] on button "I confirm & accept this rate . I agree to pay the total pending funds to Hubpay…" at bounding box center [53, 437] width 21 height 21
click at [290, 135] on button "Refresh rate" at bounding box center [288, 136] width 86 height 26
click at [473, 609] on button "Back" at bounding box center [416, 594] width 143 height 31
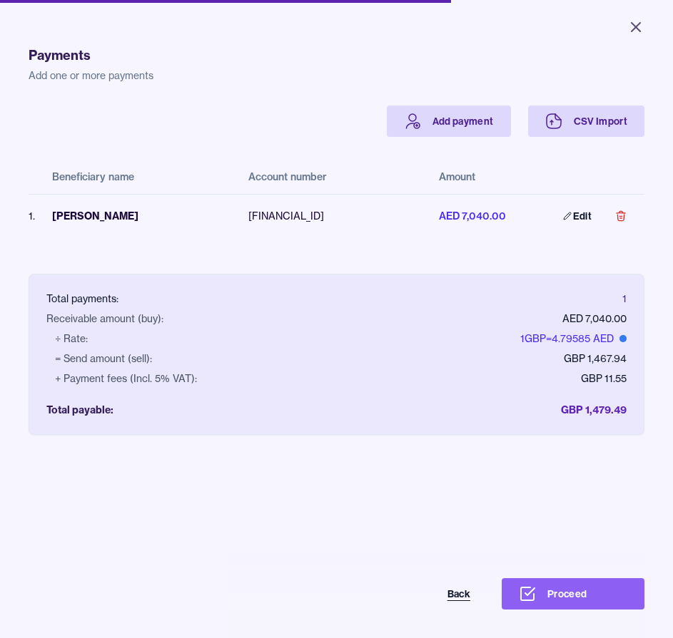
click at [467, 606] on button "Back" at bounding box center [416, 594] width 143 height 31
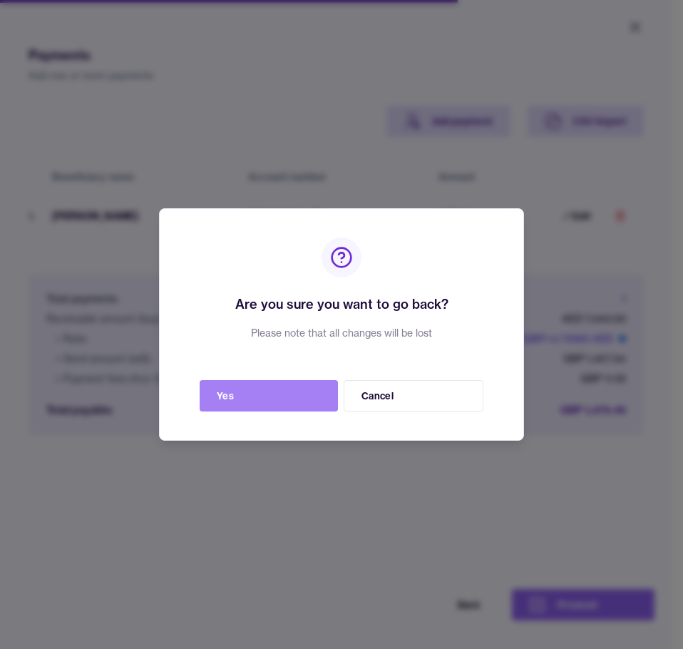
click at [310, 392] on button "Yes" at bounding box center [269, 395] width 138 height 31
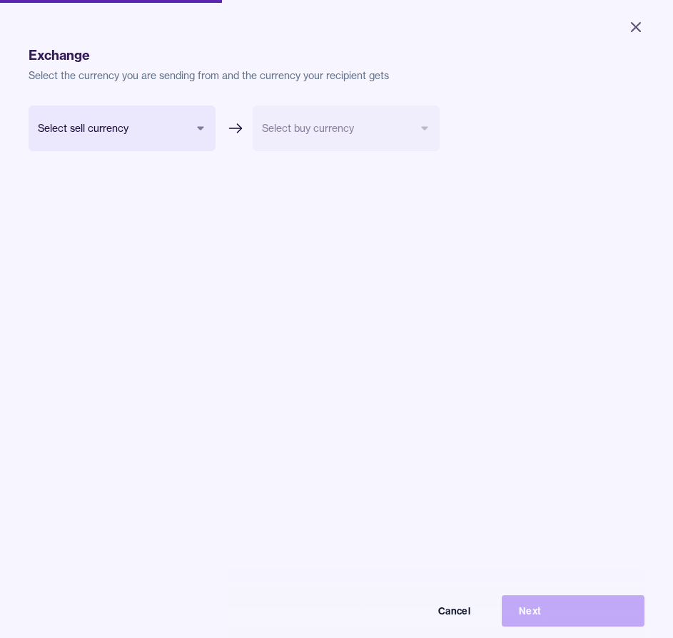
click at [162, 147] on body "Close Exchange & pay Exchange Payments Confirmation Support Exchange Select the…" at bounding box center [336, 319] width 673 height 638
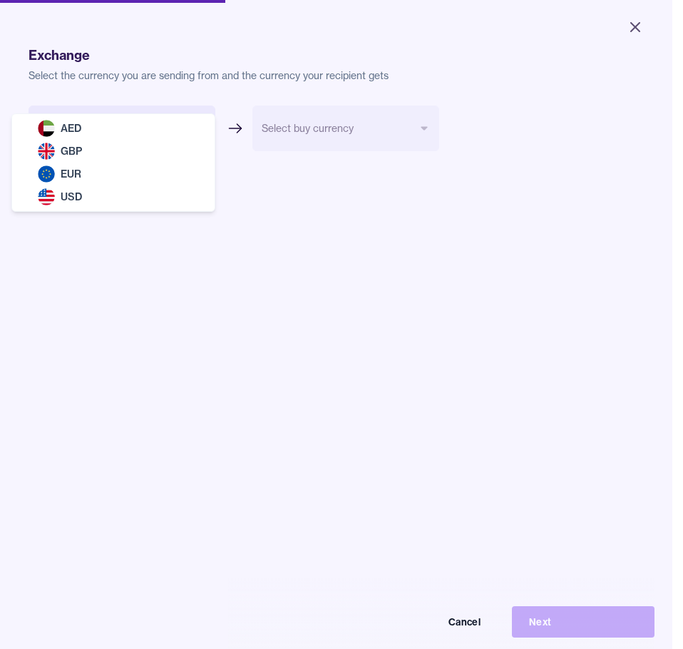
select select "***"
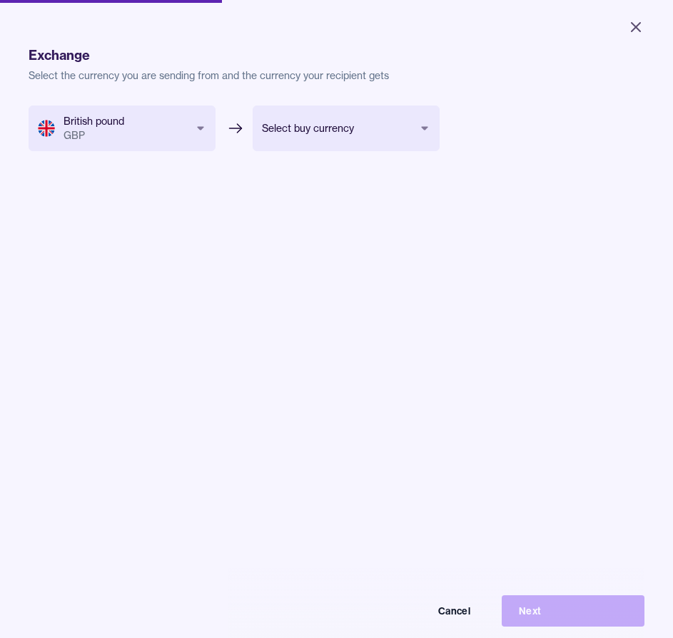
click at [359, 141] on body "Close Exchange & pay Exchange Payments Confirmation Support Exchange Select the…" at bounding box center [336, 319] width 673 height 638
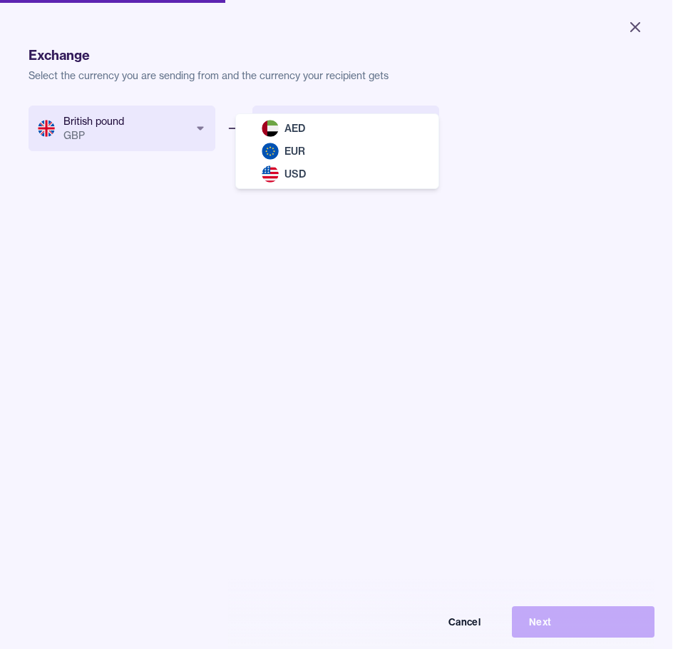
select select "***"
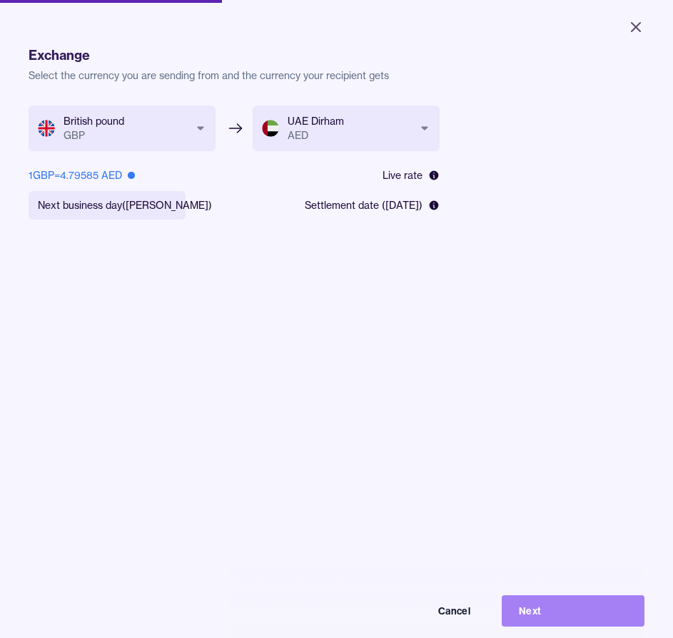
click at [560, 627] on button "Next" at bounding box center [573, 611] width 143 height 31
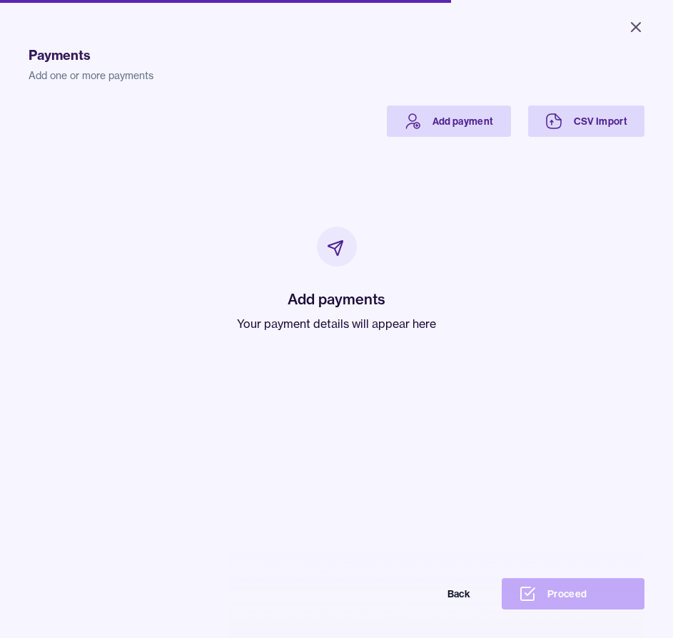
click at [462, 97] on div "Payments Add one or more payments Add payment CSV Import Add payments Your paym…" at bounding box center [337, 345] width 616 height 638
click at [452, 118] on link "Add payment" at bounding box center [449, 121] width 124 height 31
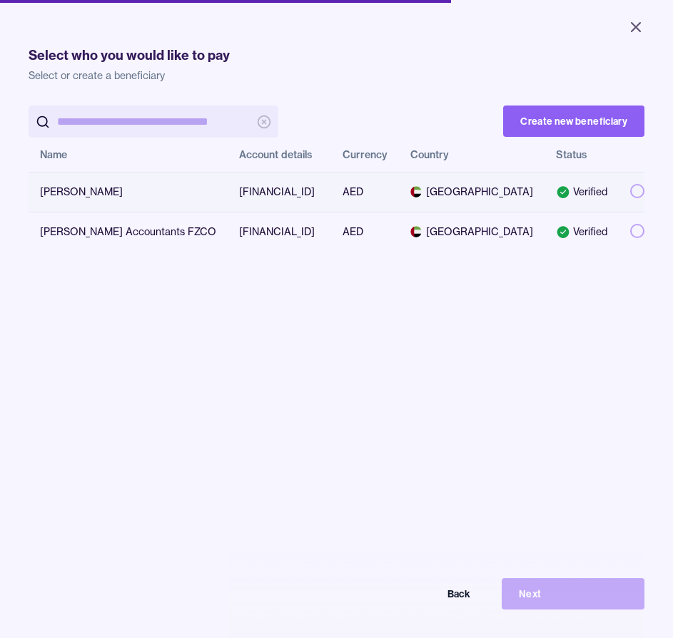
click at [630, 195] on button "button" at bounding box center [637, 191] width 14 height 14
click at [579, 604] on button "Next" at bounding box center [573, 594] width 143 height 31
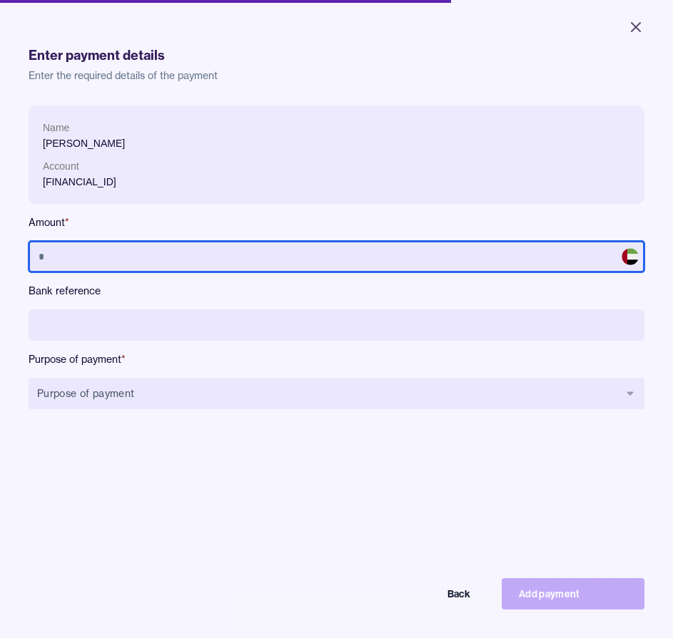
click at [142, 256] on input "text" at bounding box center [337, 256] width 616 height 31
type input "*"
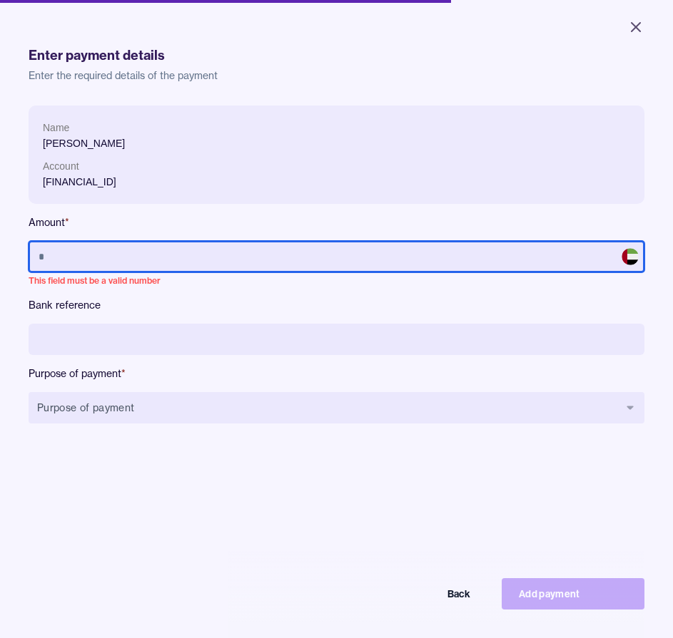
drag, startPoint x: 601, startPoint y: 262, endPoint x: 615, endPoint y: 264, distance: 14.4
click at [605, 263] on input "text" at bounding box center [337, 256] width 616 height 31
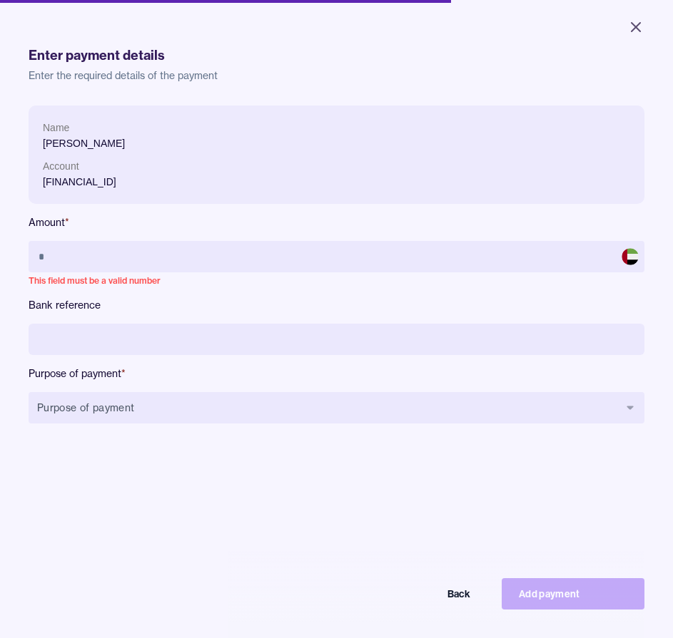
click at [621, 263] on span at bounding box center [629, 256] width 17 height 17
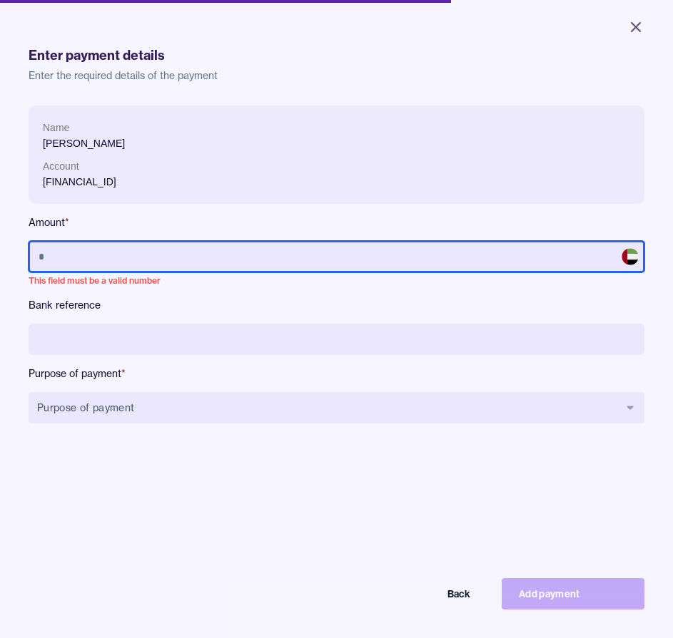
click at [306, 264] on input "text" at bounding box center [337, 256] width 616 height 31
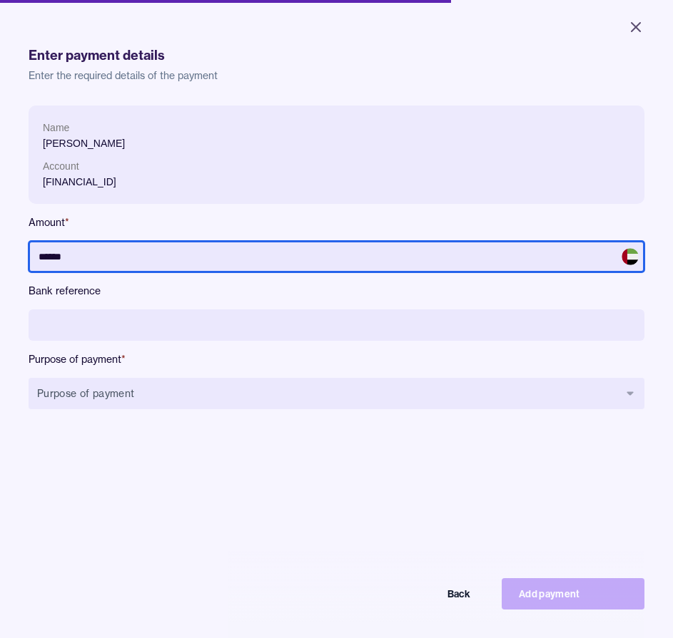
type input "******"
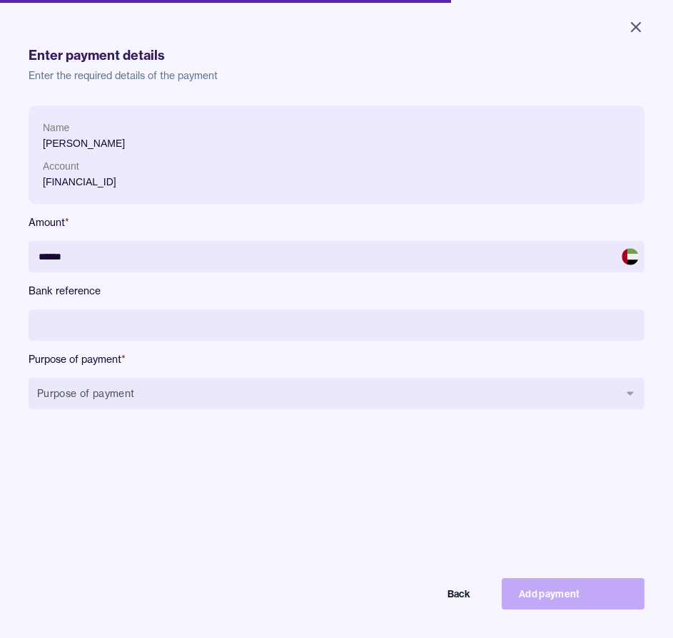
click at [253, 332] on input at bounding box center [337, 325] width 616 height 31
type input "**********"
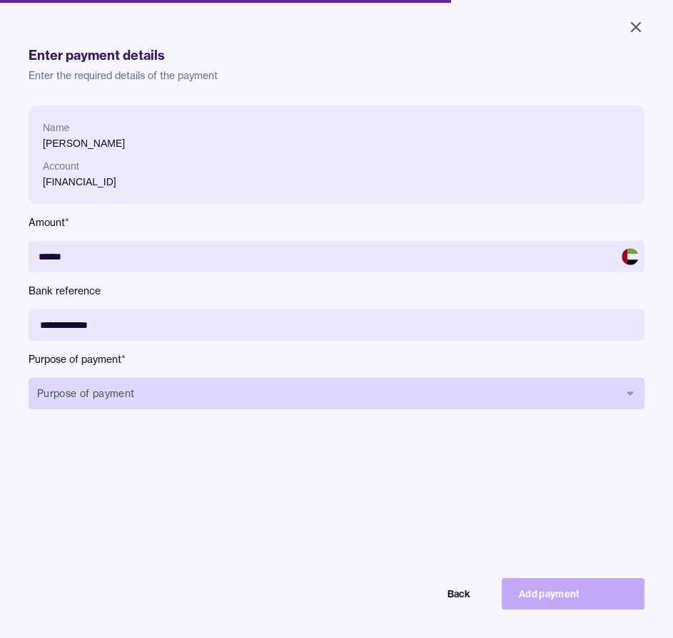
click at [163, 382] on button "Purpose of payment" at bounding box center [337, 393] width 616 height 31
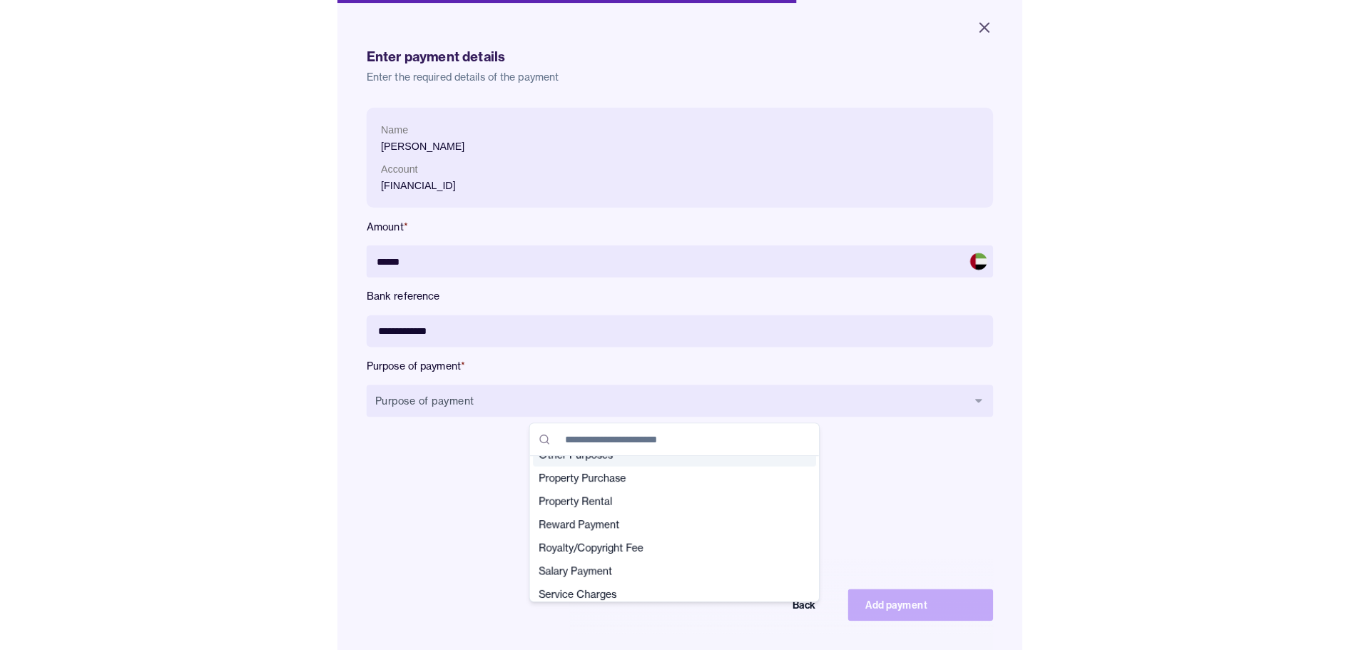
scroll to position [428, 0]
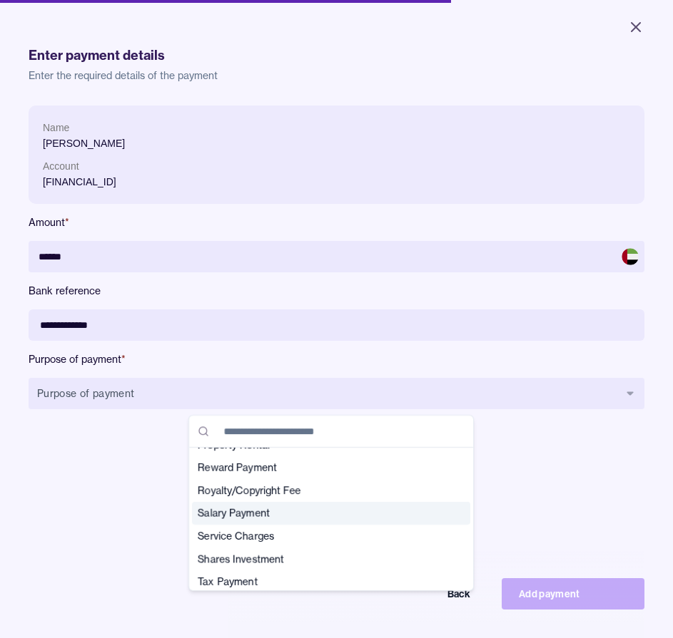
click at [251, 520] on span "Salary Payment" at bounding box center [323, 514] width 250 height 14
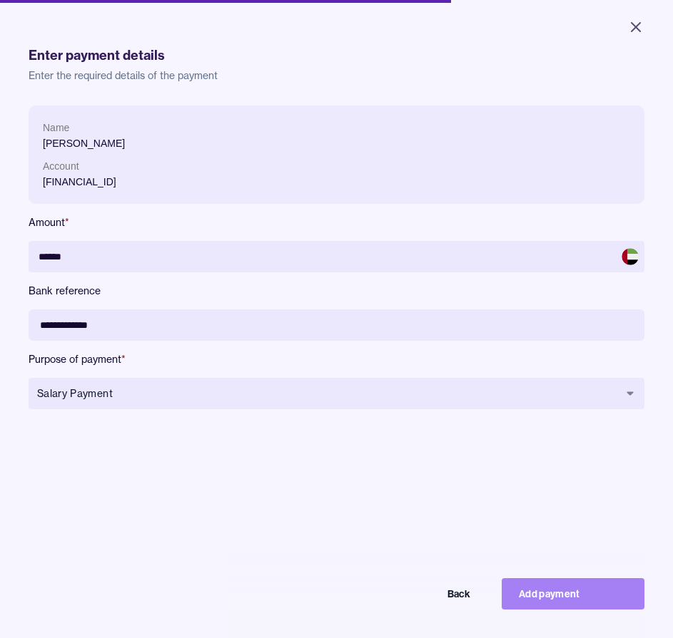
click at [561, 610] on button "Add payment" at bounding box center [573, 594] width 143 height 31
type input "*****"
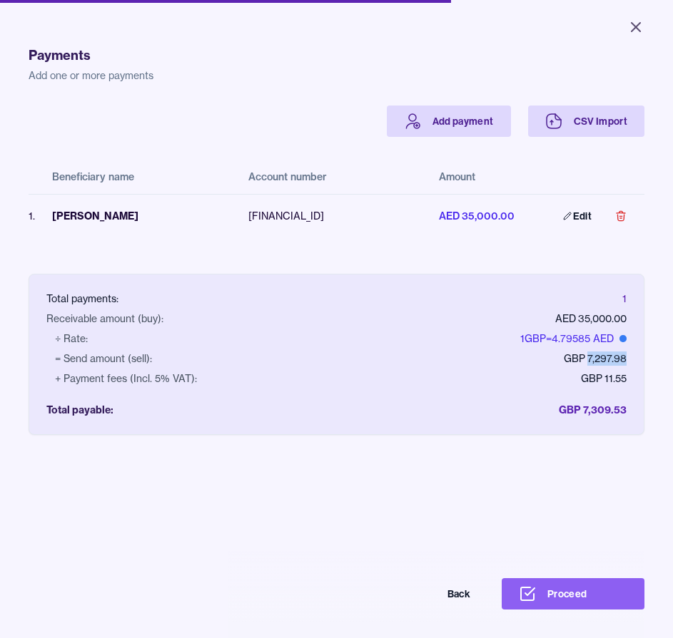
drag, startPoint x: 619, startPoint y: 358, endPoint x: 578, endPoint y: 358, distance: 41.4
click at [578, 358] on div "Total payments: 1 Receivable amount (buy): AED 35,000.00 ÷ Rate: 1 GBP = 4.7958…" at bounding box center [336, 363] width 614 height 143
drag, startPoint x: 599, startPoint y: 338, endPoint x: 552, endPoint y: 335, distance: 46.5
click at [552, 335] on div "1 GBP = 4.79764 AED" at bounding box center [572, 339] width 107 height 14
click at [574, 339] on div "1 GBP = 4.79764 AED" at bounding box center [572, 339] width 107 height 14
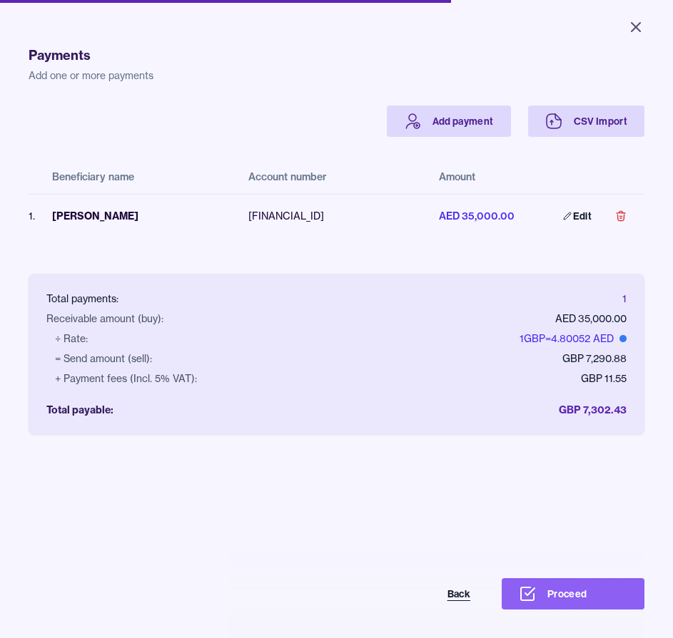
click at [464, 601] on button "Back" at bounding box center [416, 594] width 143 height 31
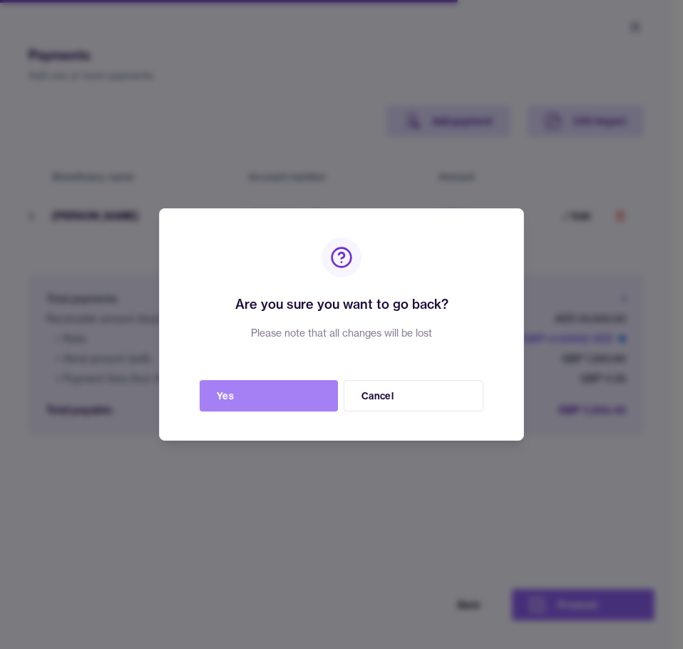
click at [300, 395] on button "Yes" at bounding box center [269, 395] width 138 height 31
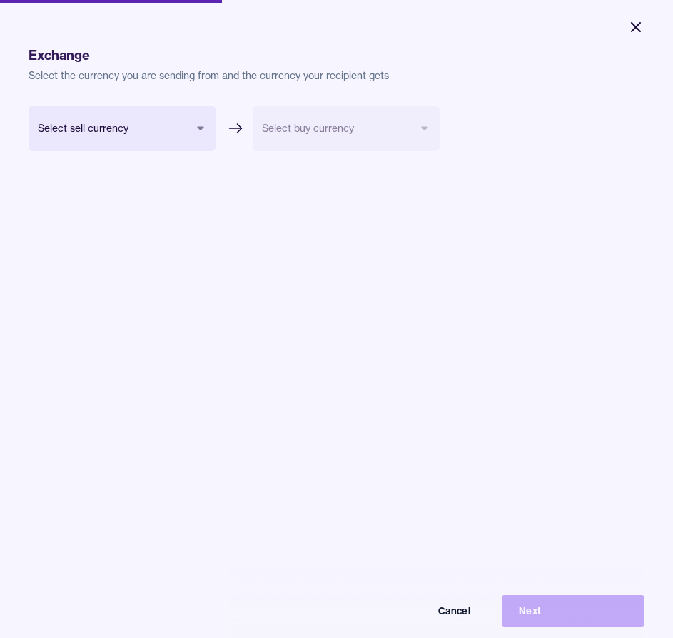
click at [634, 29] on icon "Close" at bounding box center [635, 27] width 9 height 9
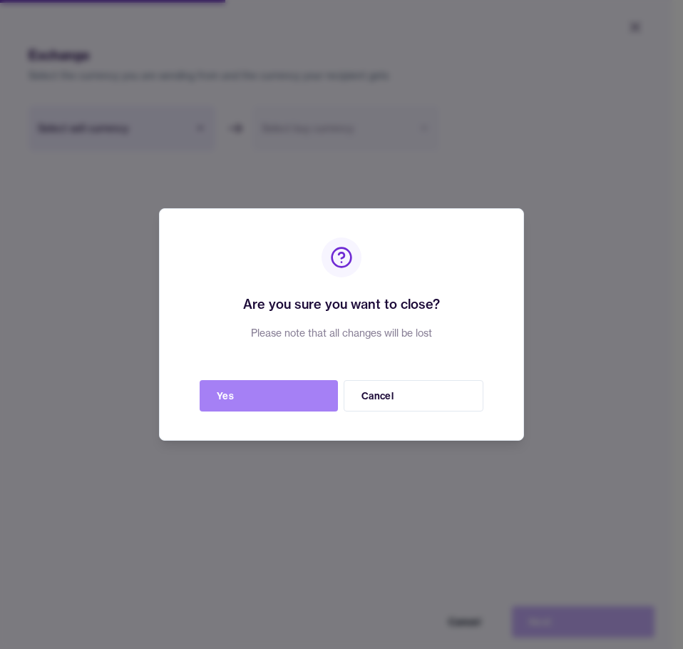
click at [303, 392] on button "Yes" at bounding box center [269, 395] width 138 height 31
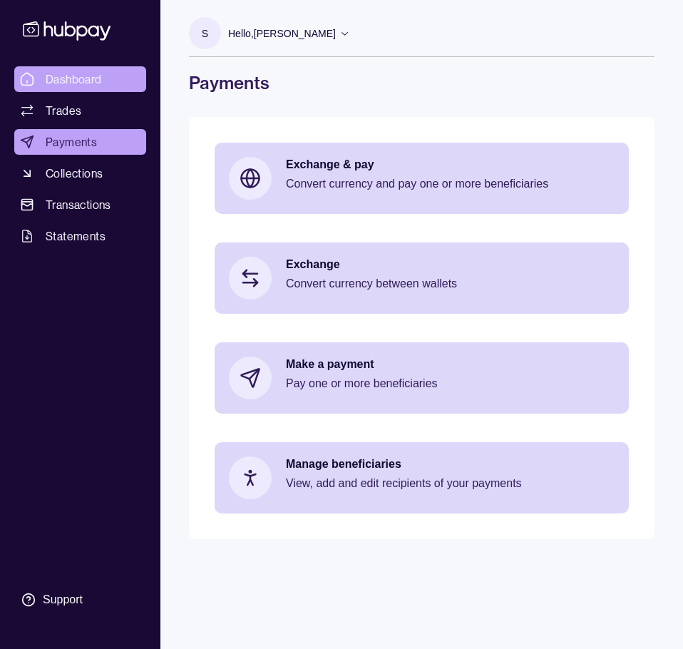
click at [68, 81] on span "Dashboard" at bounding box center [74, 79] width 56 height 17
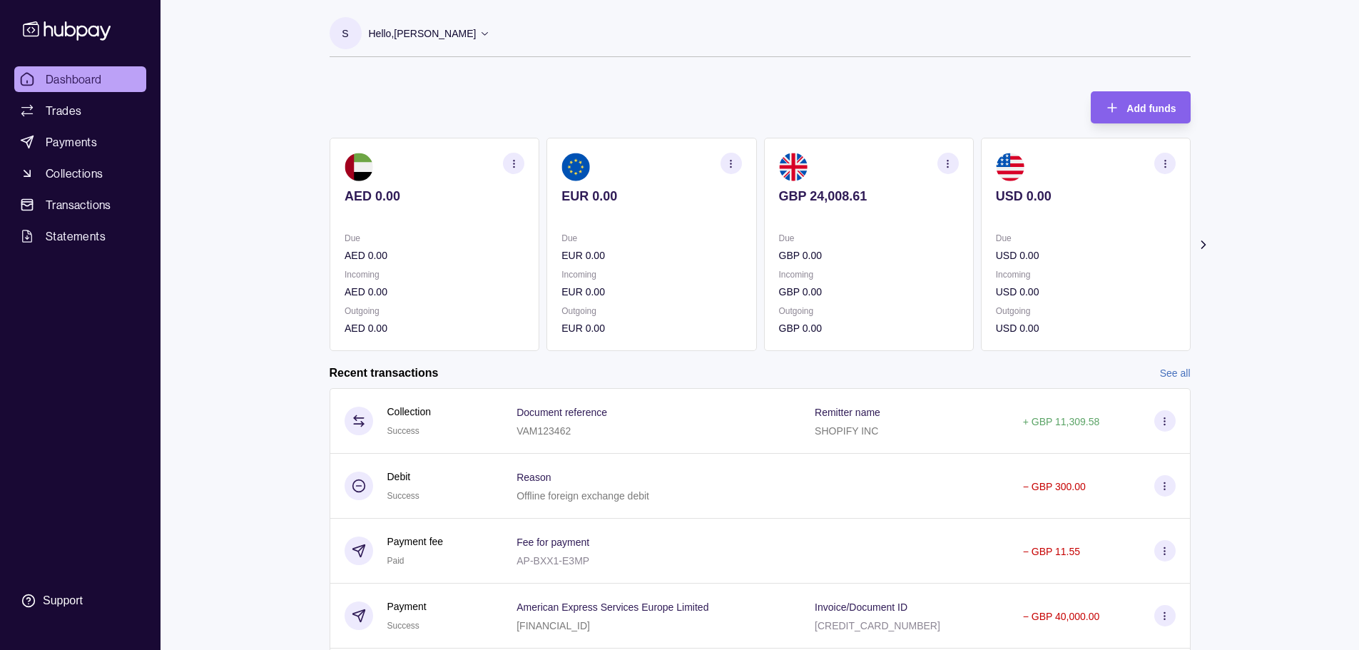
click at [683, 155] on section "button" at bounding box center [947, 163] width 21 height 21
click at [683, 195] on link "View account details" at bounding box center [848, 199] width 91 height 16
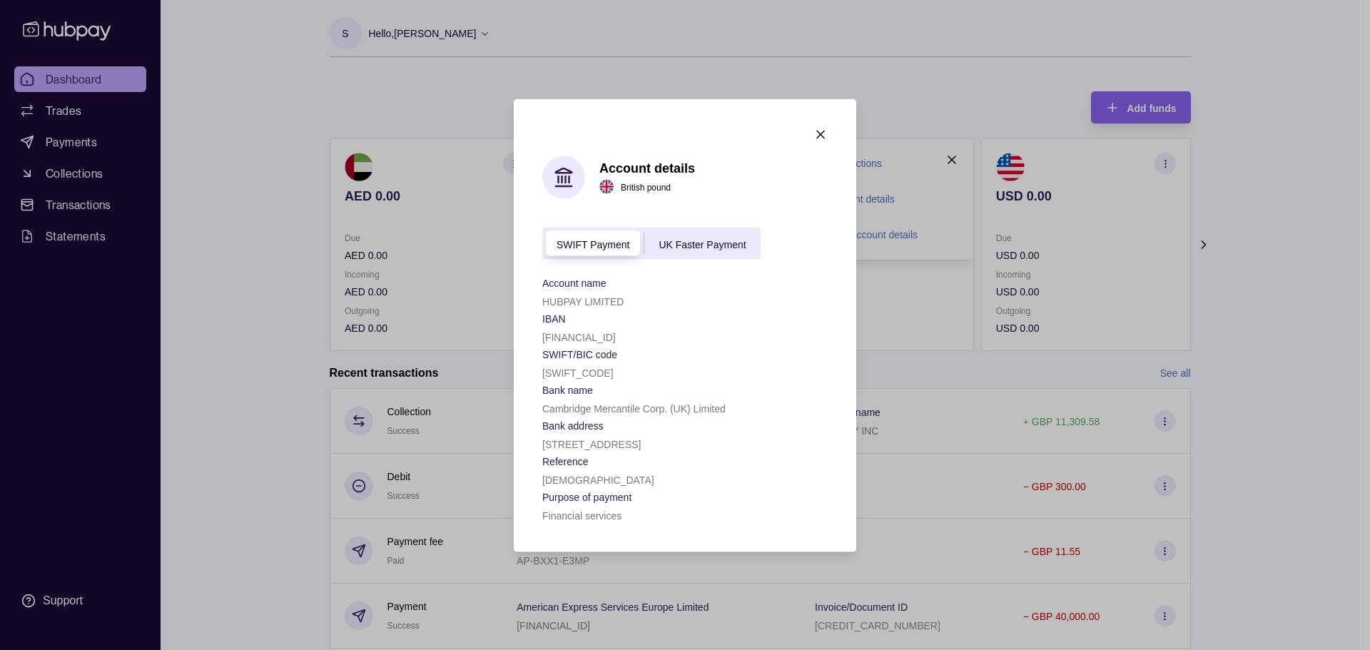
click at [683, 238] on span "UK Faster Payment" at bounding box center [701, 243] width 87 height 11
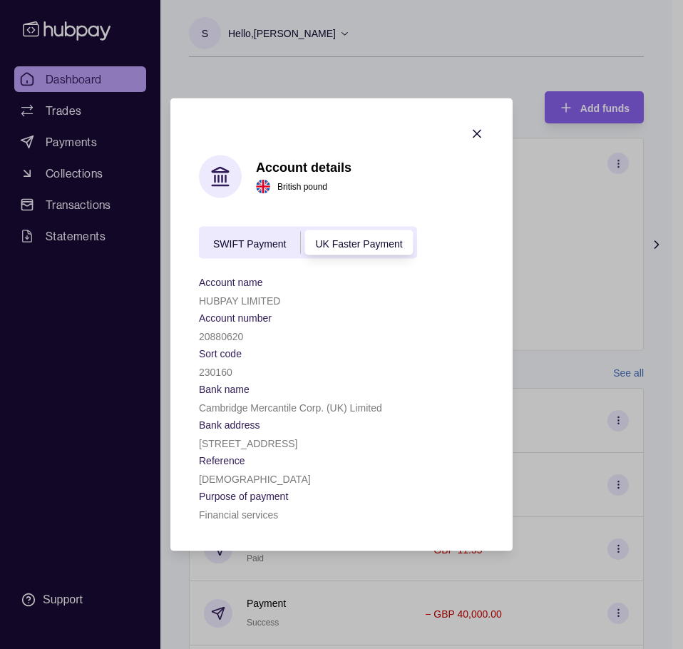
click at [215, 331] on p "20880620" at bounding box center [221, 336] width 44 height 11
copy p "20880620"
click at [476, 127] on icon "button" at bounding box center [477, 134] width 14 height 14
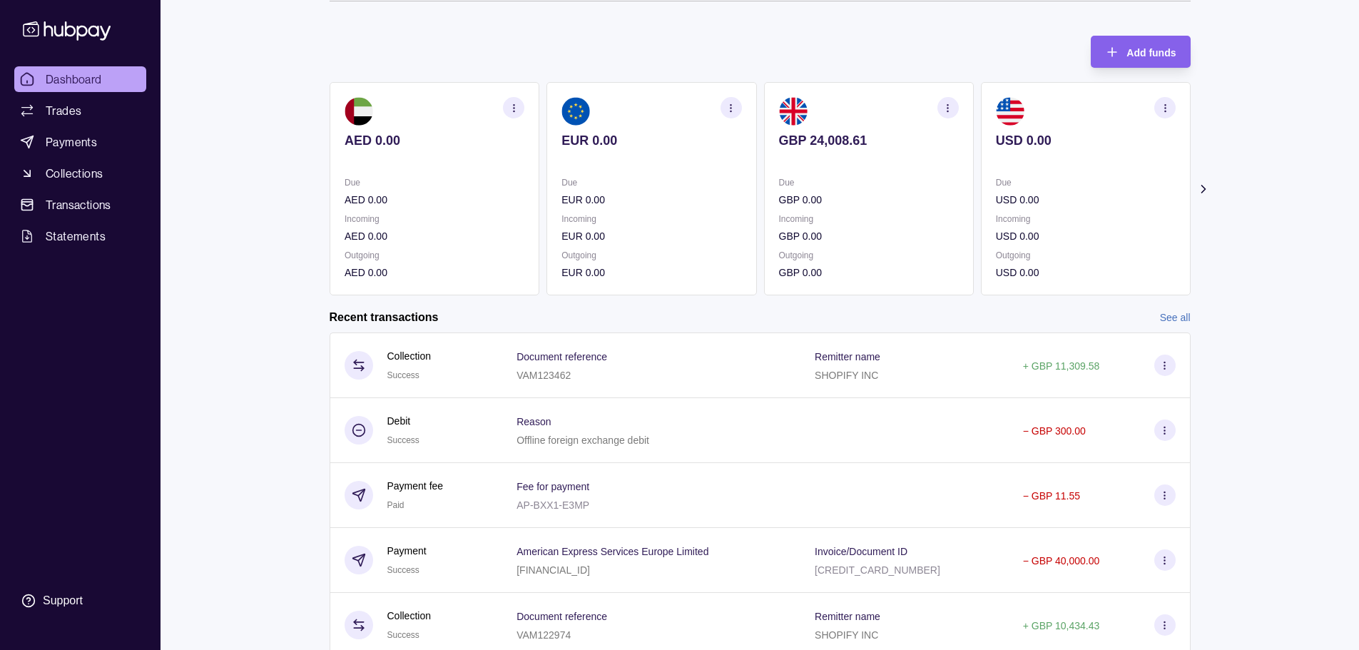
scroll to position [109, 0]
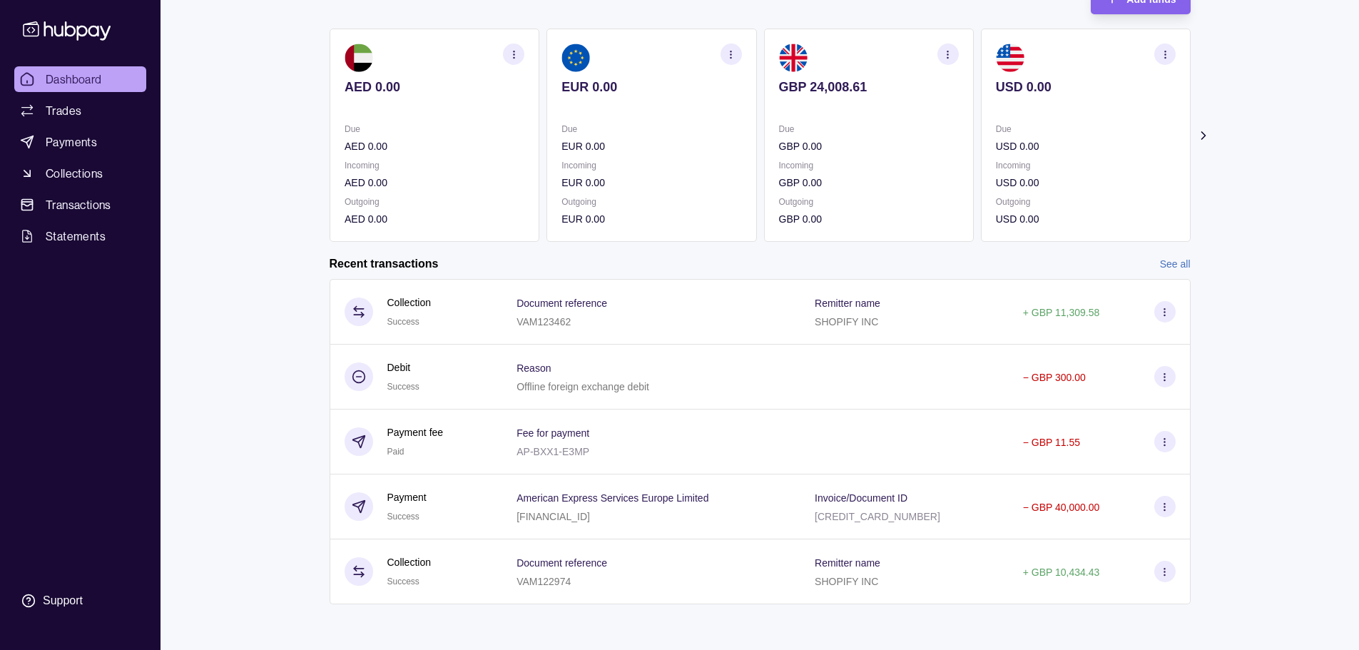
click at [683, 261] on link "See all" at bounding box center [1175, 264] width 31 height 16
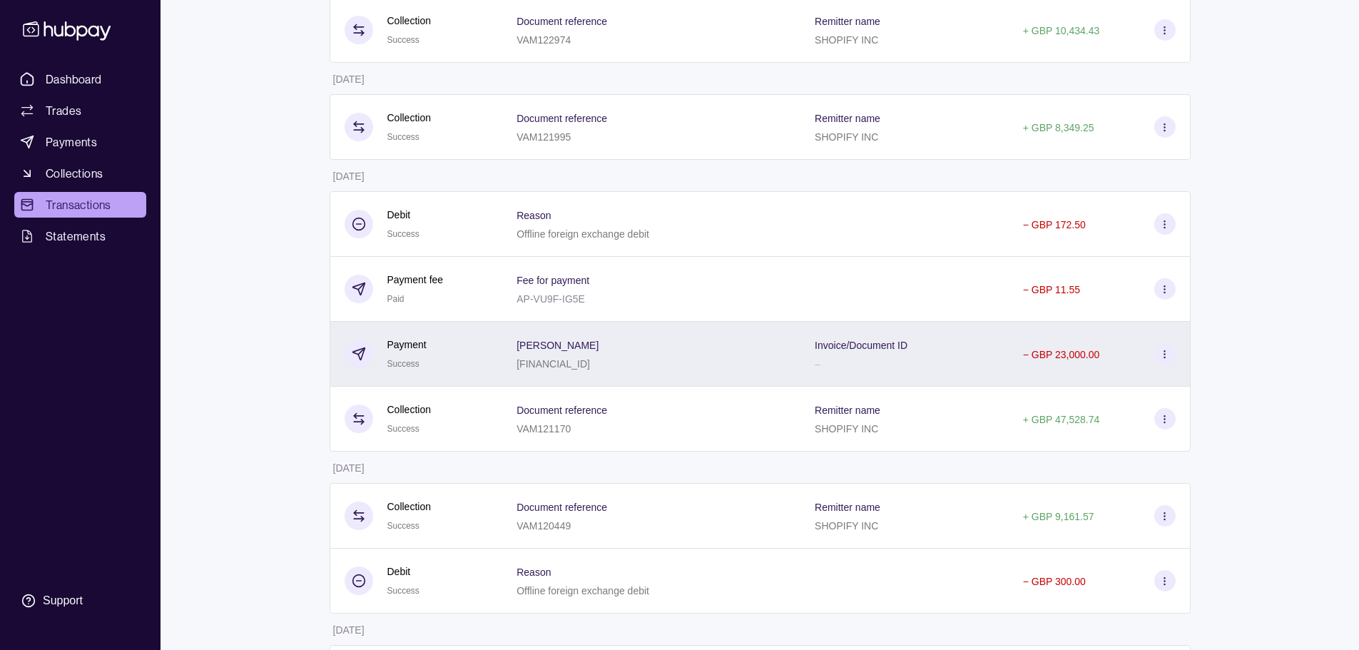
scroll to position [499, 0]
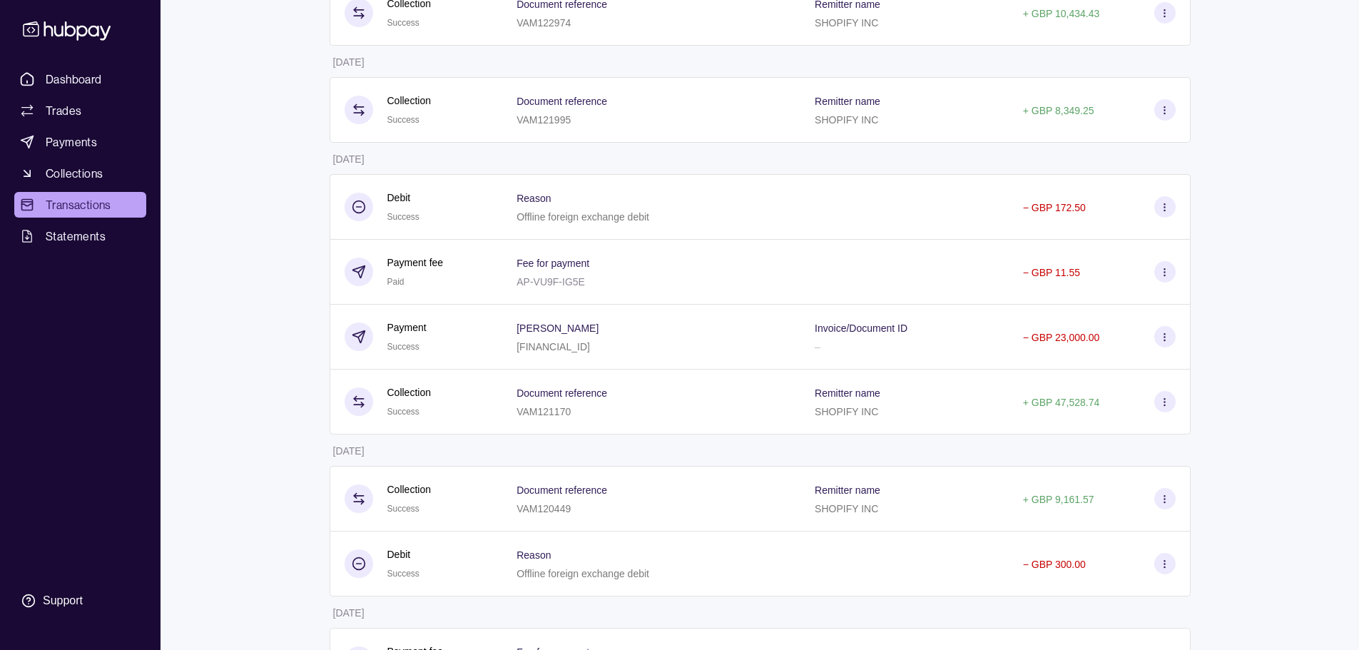
click at [407, 212] on div "Success" at bounding box center [403, 216] width 32 height 18
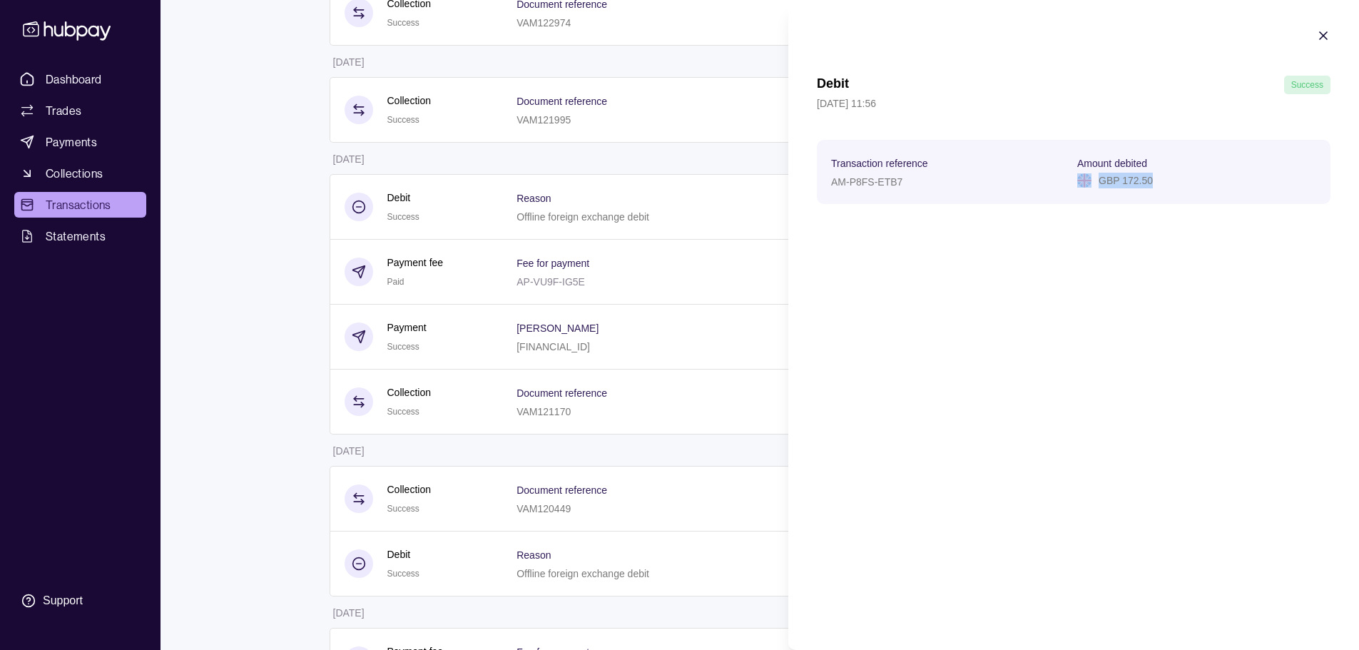
drag, startPoint x: 1181, startPoint y: 183, endPoint x: 1186, endPoint y: 161, distance: 22.0
click at [683, 183] on div "GBP 172.50" at bounding box center [1196, 181] width 239 height 16
click at [683, 36] on icon "button" at bounding box center [1323, 35] width 7 height 7
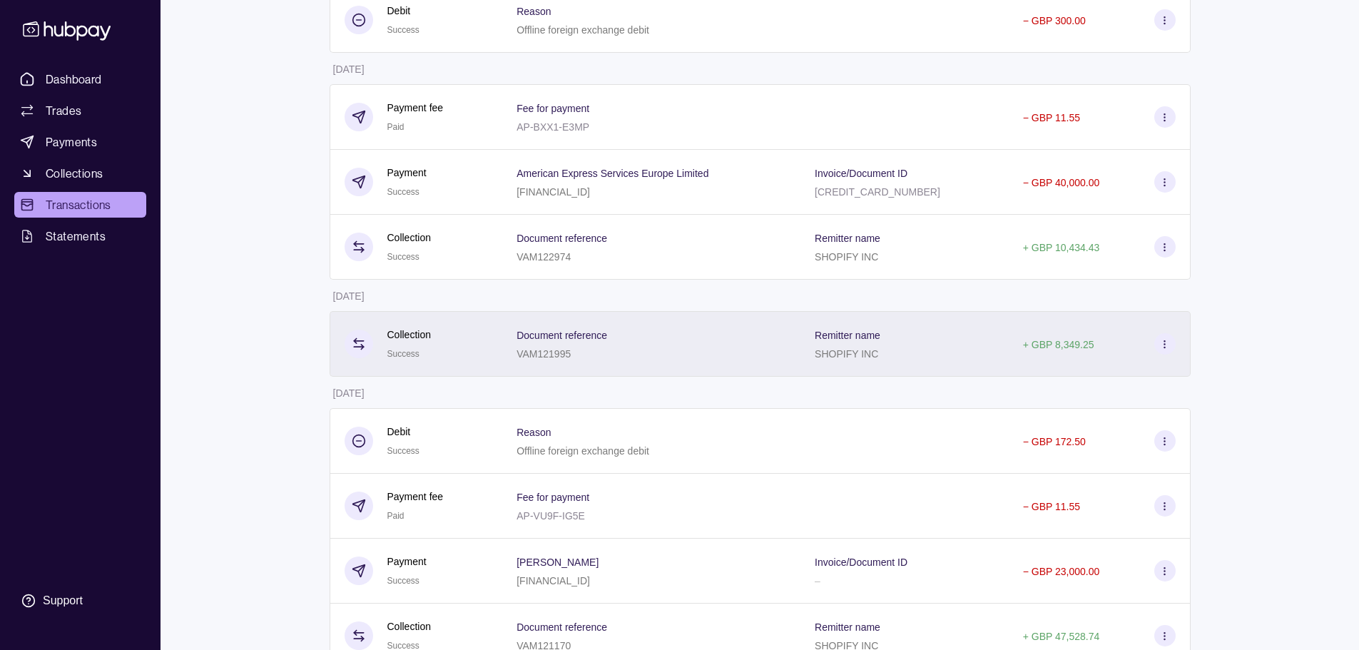
scroll to position [71, 0]
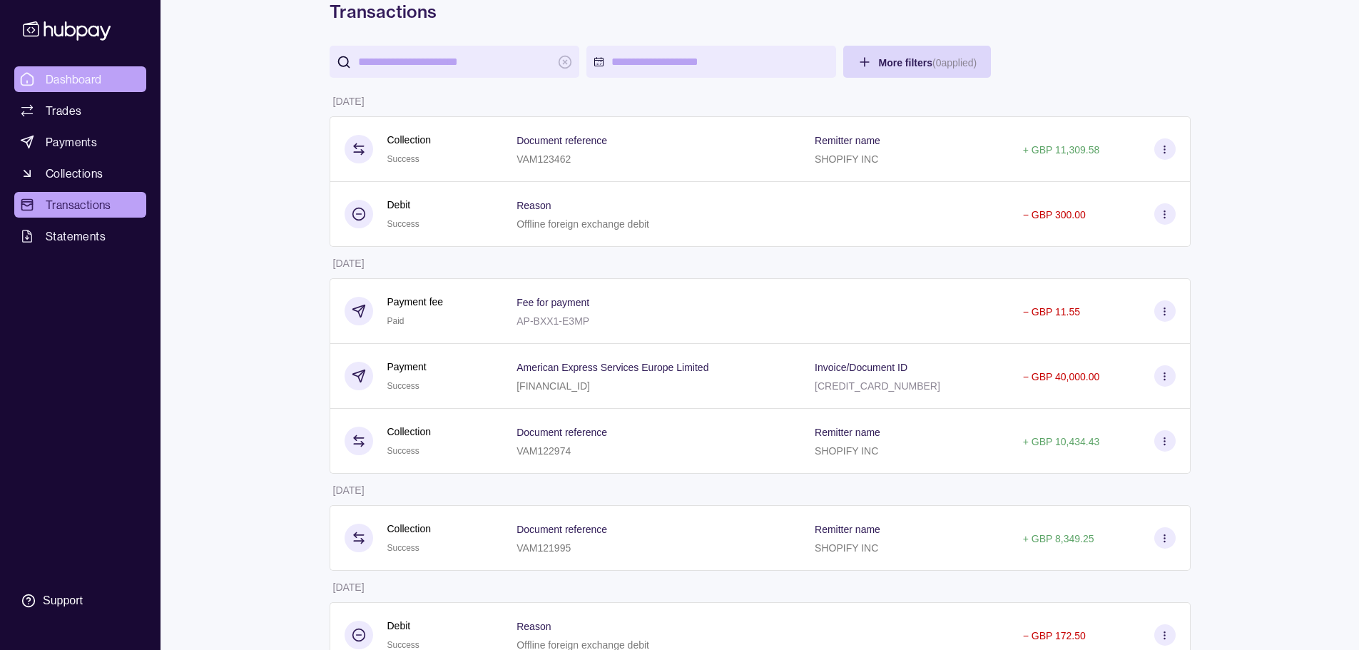
click at [84, 83] on span "Dashboard" at bounding box center [74, 79] width 56 height 17
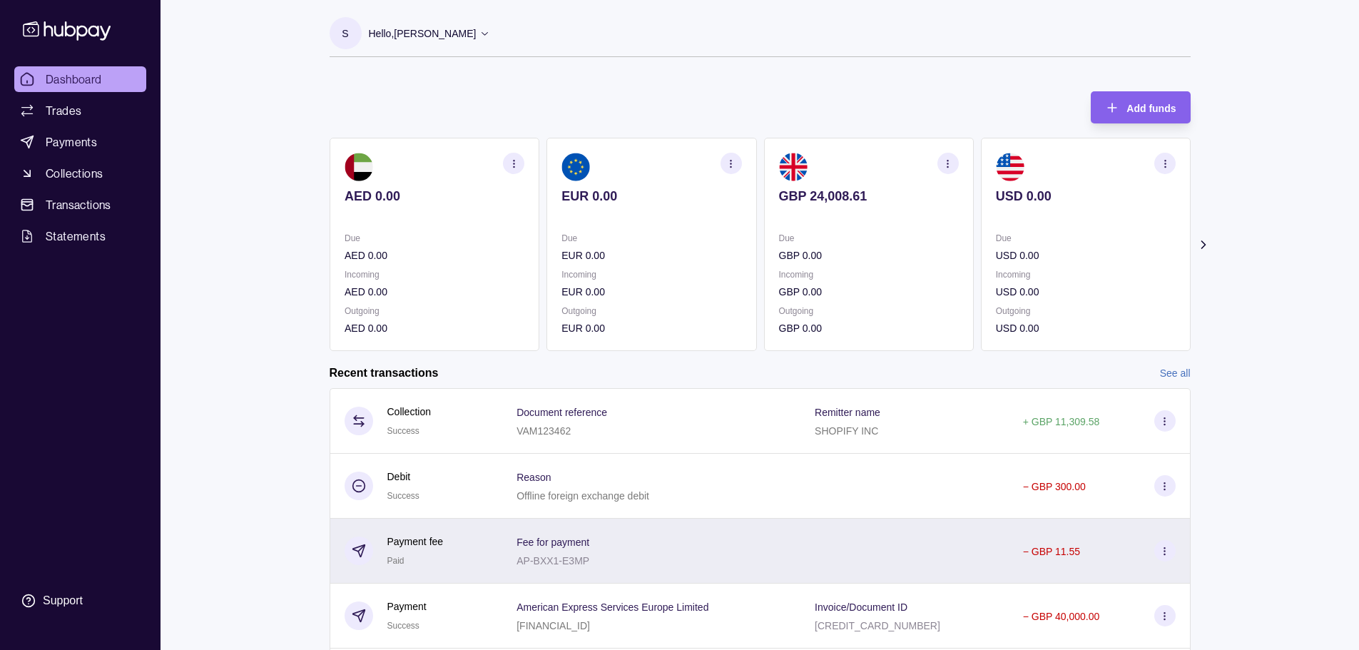
scroll to position [71, 0]
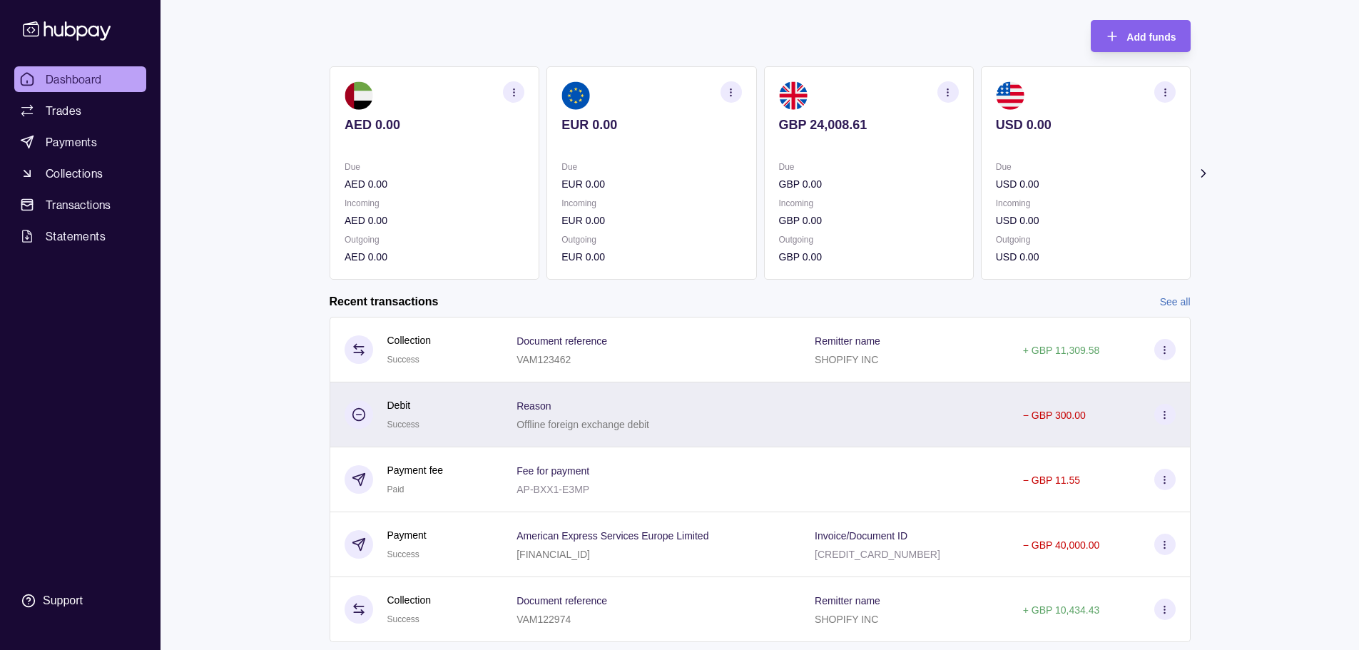
click at [604, 411] on section "Reason" at bounding box center [583, 405] width 133 height 17
